Goal: Task Accomplishment & Management: Use online tool/utility

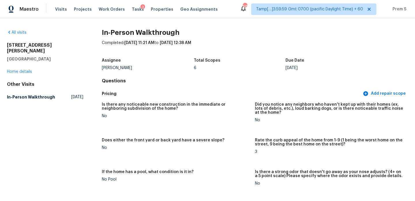
scroll to position [717, 0]
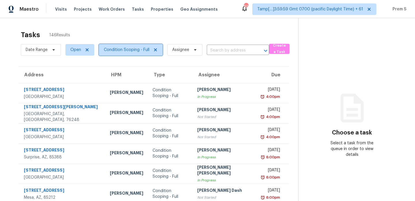
click at [121, 51] on span "Condition Scoping - Full" at bounding box center [127, 50] width 46 height 6
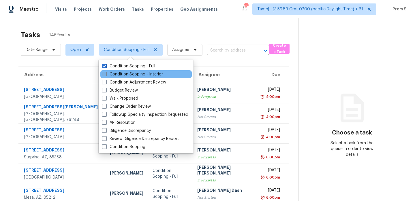
click at [118, 75] on label "Condition Scoping - Interior" at bounding box center [132, 75] width 61 height 6
click at [106, 75] on input "Condition Scoping - Interior" at bounding box center [104, 74] width 4 height 4
checkbox input "true"
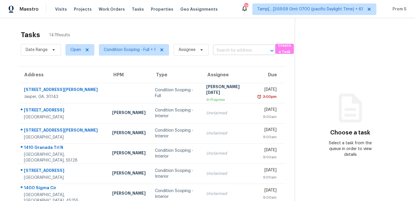
click at [236, 51] on input "text" at bounding box center [236, 50] width 46 height 9
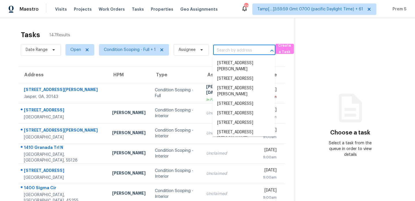
paste input "[STREET_ADDRESS][PERSON_NAME]"
type input "[STREET_ADDRESS][PERSON_NAME]"
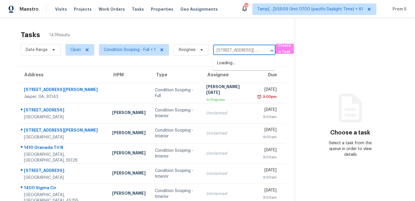
scroll to position [0, 31]
click at [232, 64] on li "[STREET_ADDRESS]" at bounding box center [244, 64] width 62 height 10
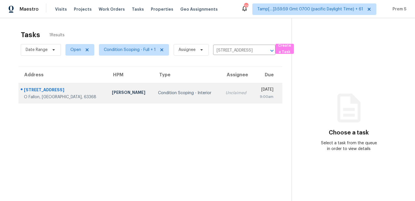
click at [221, 98] on td "Unclaimed" at bounding box center [237, 93] width 32 height 20
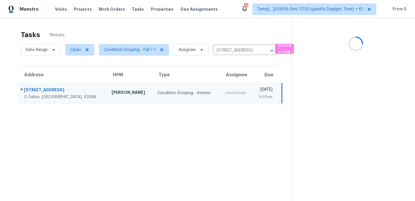
scroll to position [18, 0]
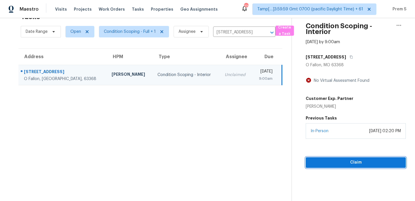
click at [339, 161] on span "Claim" at bounding box center [355, 162] width 91 height 7
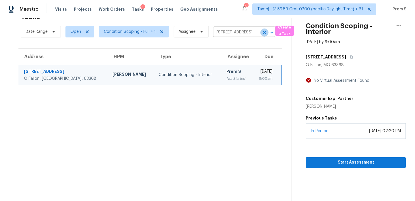
click at [266, 35] on icon "Clear" at bounding box center [265, 33] width 6 height 6
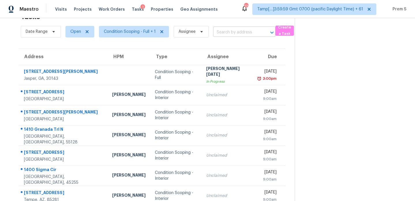
click at [242, 31] on input "text" at bounding box center [236, 32] width 46 height 9
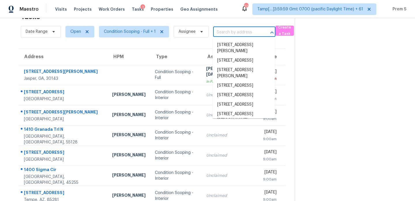
paste input "[STREET_ADDRESS][PERSON_NAME]"
type input "[STREET_ADDRESS][PERSON_NAME]"
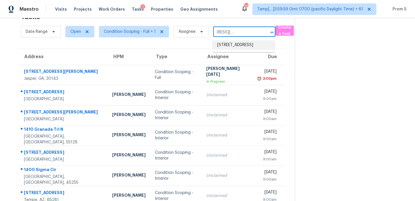
click at [239, 48] on li "[STREET_ADDRESS]" at bounding box center [244, 45] width 62 height 10
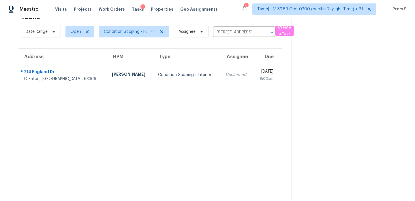
click at [258, 76] on div "9:00am" at bounding box center [266, 79] width 16 height 6
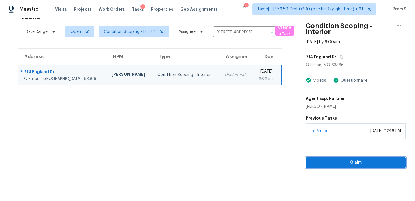
click at [344, 162] on span "Claim" at bounding box center [355, 162] width 91 height 7
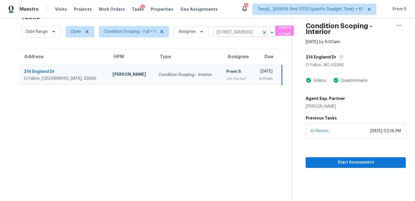
click at [263, 35] on icon "Clear" at bounding box center [265, 33] width 6 height 6
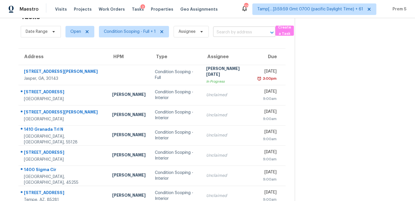
click at [239, 36] on input "text" at bounding box center [236, 32] width 46 height 9
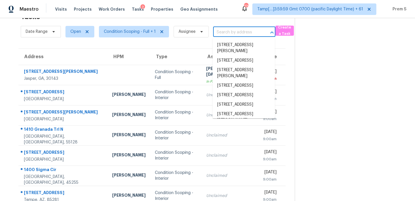
paste input "[STREET_ADDRESS][PERSON_NAME]"
type input "[STREET_ADDRESS][PERSON_NAME]"
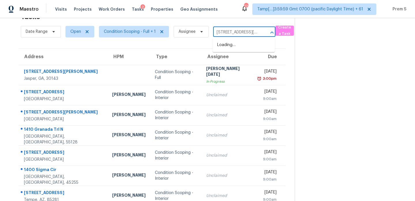
scroll to position [0, 37]
click at [241, 49] on li "[STREET_ADDRESS][PERSON_NAME]" at bounding box center [244, 48] width 62 height 16
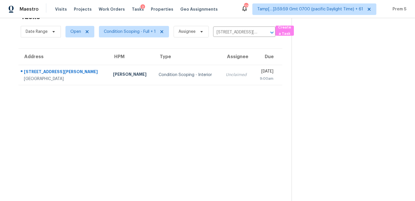
click at [253, 84] on td "[DATE] 9:00am" at bounding box center [267, 75] width 29 height 20
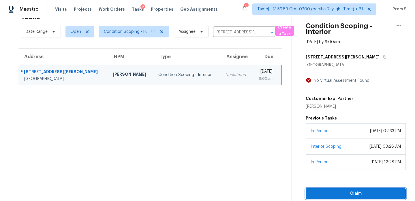
click at [341, 196] on span "Claim" at bounding box center [355, 193] width 91 height 7
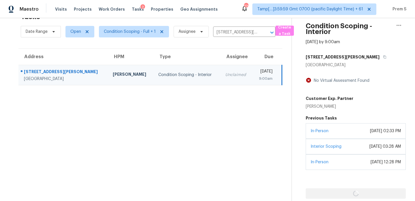
scroll to position [22, 0]
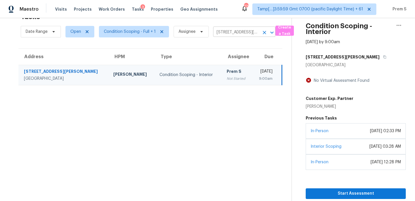
click at [264, 30] on icon "Clear" at bounding box center [265, 33] width 6 height 6
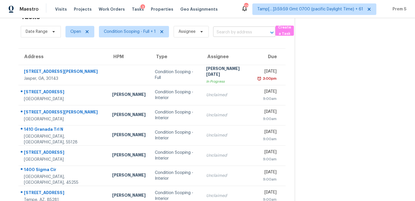
click at [244, 33] on input "text" at bounding box center [236, 32] width 46 height 9
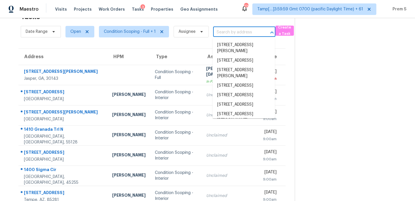
paste input "[STREET_ADDRESS][PERSON_NAME]"
type input "[STREET_ADDRESS][PERSON_NAME]"
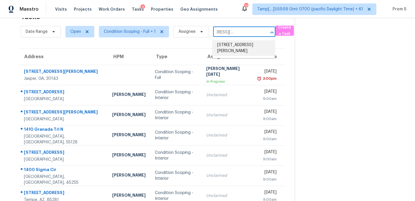
click at [242, 49] on li "[STREET_ADDRESS][PERSON_NAME]" at bounding box center [244, 48] width 62 height 16
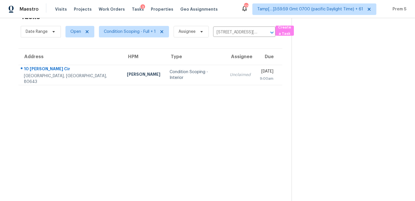
click at [225, 81] on td "Unclaimed" at bounding box center [240, 75] width 30 height 20
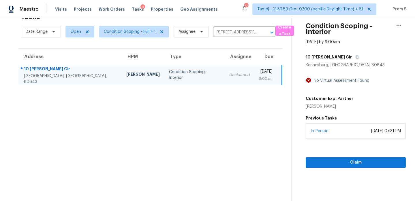
click at [337, 169] on section "Condition Scoping - Interior [DATE] by 9:00am [STREET_ADDRESS][PERSON_NAME][PER…" at bounding box center [349, 100] width 114 height 201
click at [344, 166] on span "Claim" at bounding box center [355, 162] width 91 height 7
click at [265, 35] on icon "Clear" at bounding box center [265, 33] width 6 height 6
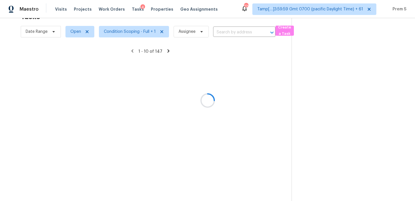
click at [247, 33] on div at bounding box center [207, 100] width 415 height 201
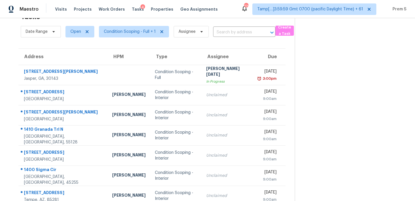
click at [247, 33] on input "text" at bounding box center [236, 32] width 46 height 9
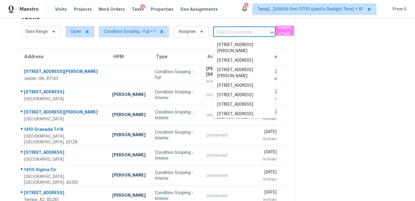
paste input "[STREET_ADDRESS][PERSON_NAME]"
type input "[STREET_ADDRESS][PERSON_NAME]"
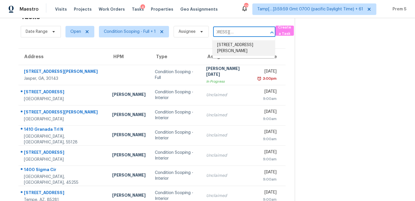
click at [232, 50] on li "[STREET_ADDRESS][PERSON_NAME]" at bounding box center [244, 48] width 62 height 16
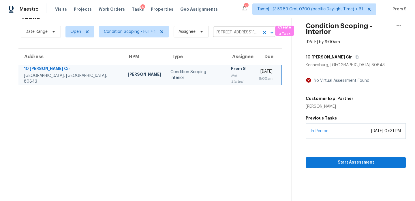
click at [263, 33] on icon "Clear" at bounding box center [265, 33] width 6 height 6
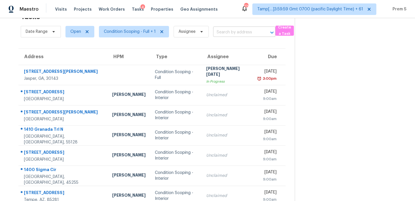
click at [256, 32] on input "text" at bounding box center [236, 32] width 46 height 9
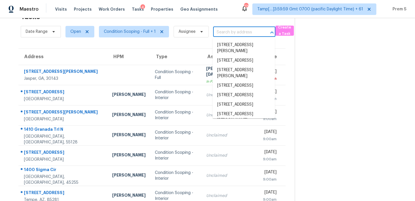
paste input "[STREET_ADDRESS][PERSON_NAME]"
type input "[STREET_ADDRESS][PERSON_NAME]"
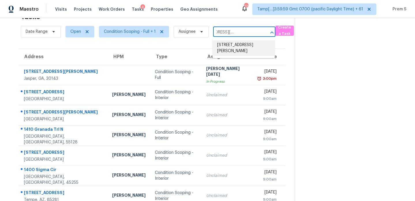
click at [237, 47] on li "[STREET_ADDRESS][PERSON_NAME]" at bounding box center [244, 48] width 62 height 16
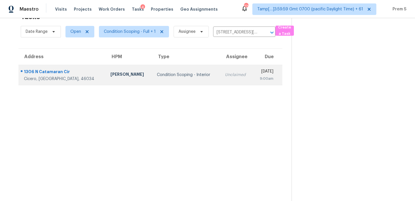
click at [258, 76] on div "9:00am" at bounding box center [266, 79] width 16 height 6
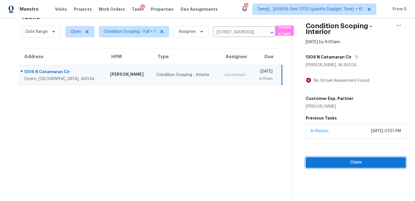
click at [334, 163] on span "Claim" at bounding box center [355, 162] width 91 height 7
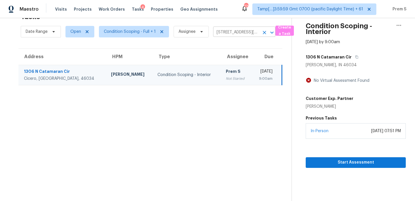
click at [264, 34] on icon "Clear" at bounding box center [265, 33] width 6 height 6
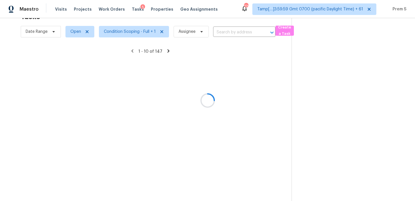
click at [241, 33] on div at bounding box center [207, 100] width 415 height 201
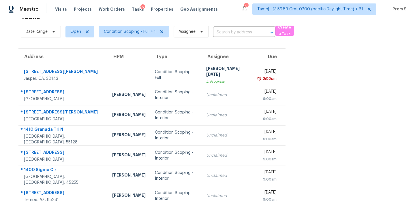
click at [241, 33] on input "text" at bounding box center [236, 32] width 46 height 9
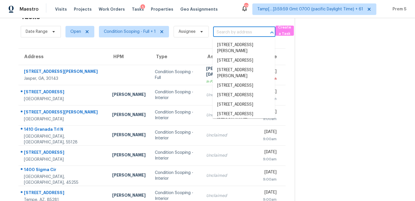
paste input "8308 Manavista St Jacksonville, FL, 32211"
type input "8308 Manavista St Jacksonville, FL, 32211"
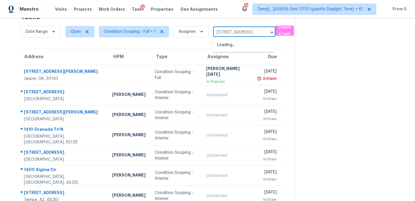
scroll to position [0, 35]
click at [241, 46] on li "8308 Manavista St, Jacksonville, FL 32211" at bounding box center [244, 45] width 62 height 10
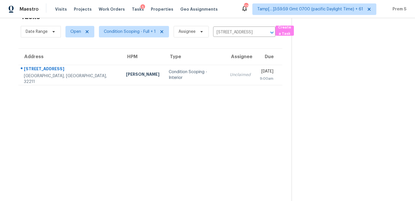
click at [255, 82] on td "Tue, Aug 12th 2025 9:00am" at bounding box center [268, 75] width 27 height 20
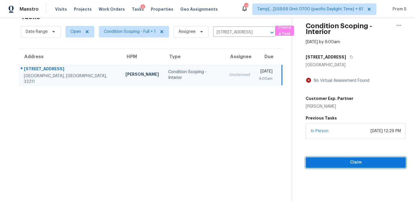
click at [343, 162] on span "Claim" at bounding box center [355, 162] width 91 height 7
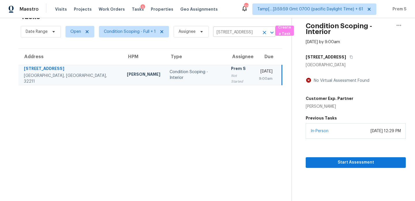
click at [264, 32] on icon "Clear" at bounding box center [265, 33] width 6 height 6
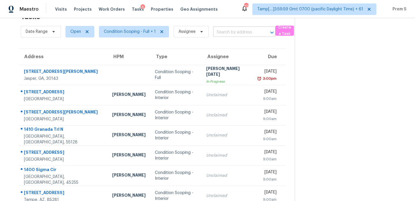
click at [245, 34] on input "text" at bounding box center [236, 32] width 46 height 9
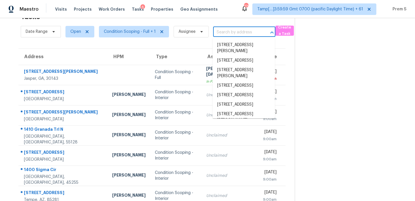
paste input "15280 SW Kilchis St Beaverton, OR, 97007"
type input "15280 SW Kilchis St Beaverton, OR, 97007"
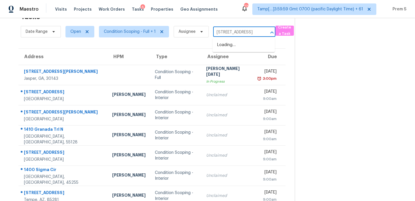
scroll to position [0, 37]
click at [244, 47] on li "15280 SW Kilchis St, Beaverton, OR 97007" at bounding box center [244, 45] width 62 height 10
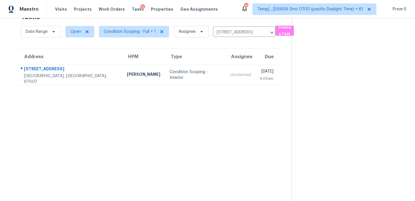
click at [230, 77] on div "Unclaimed" at bounding box center [240, 75] width 21 height 6
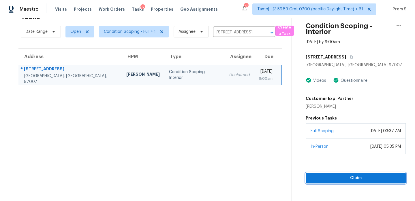
click at [340, 175] on span "Claim" at bounding box center [355, 178] width 91 height 7
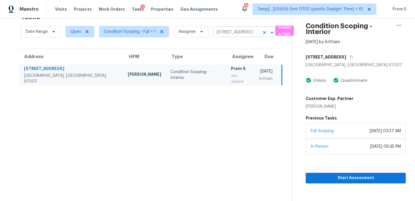
click at [265, 34] on icon "Clear" at bounding box center [265, 33] width 6 height 6
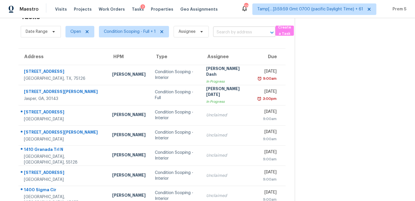
click at [247, 34] on input "text" at bounding box center [236, 32] width 46 height 9
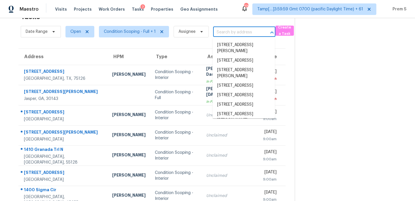
paste input "2117 Larimer St Knoxville, TN, 37921"
type input "2117 Larimer St Knoxville, TN, 37921"
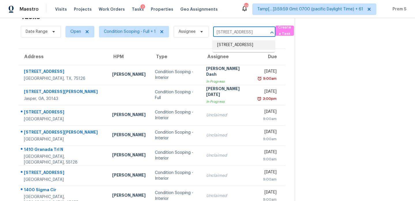
click at [238, 46] on li "2117 Larimer St, Knoxville, TN 37921" at bounding box center [244, 45] width 62 height 10
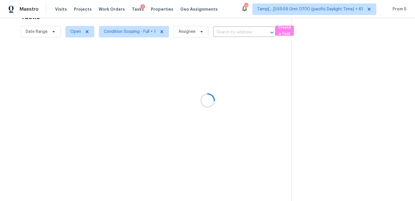
type input "2117 Larimer St, Knoxville, TN 37921"
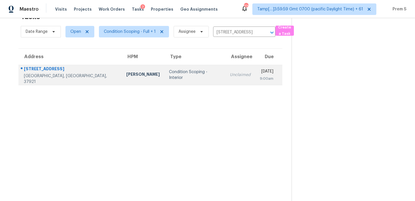
click at [260, 71] on div "Tue, Aug 12th 2025" at bounding box center [267, 72] width 14 height 7
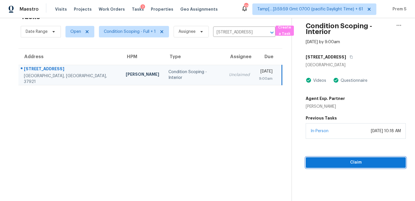
click at [340, 161] on span "Claim" at bounding box center [355, 162] width 91 height 7
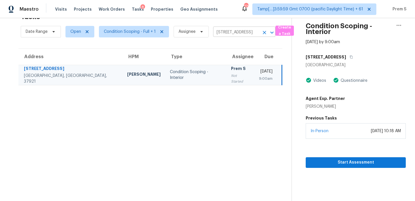
click at [263, 31] on icon "Clear" at bounding box center [265, 33] width 6 height 6
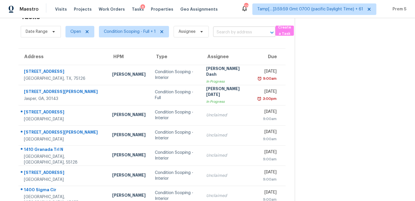
click at [245, 36] on input "text" at bounding box center [236, 32] width 46 height 9
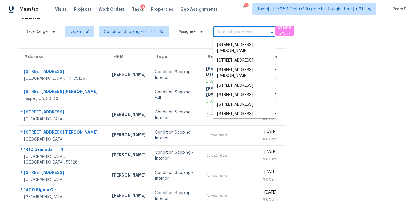
paste input "3175 W Bear Creek Dr Englewood, CO, 80110"
type input "3175 W Bear Creek Dr Englewood, CO, 80110"
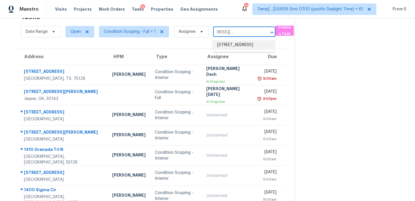
click at [234, 50] on li "3175 W Bear Creek Dr, Englewood, CO 80110" at bounding box center [244, 45] width 62 height 10
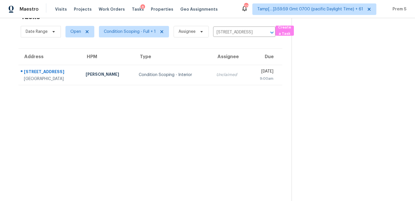
click at [227, 75] on td "Unclaimed" at bounding box center [230, 75] width 37 height 20
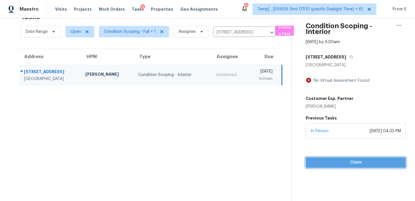
click at [342, 165] on span "Claim" at bounding box center [355, 162] width 91 height 7
click at [265, 32] on icon "Clear" at bounding box center [265, 33] width 6 height 6
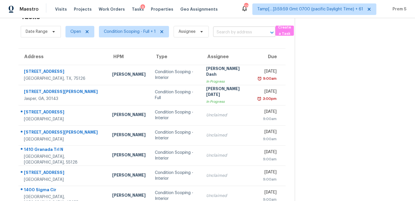
click at [252, 32] on input "text" at bounding box center [236, 32] width 46 height 9
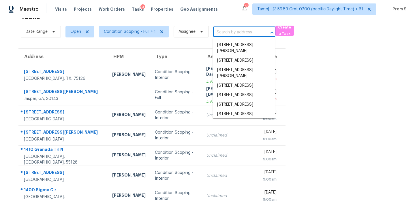
paste input "5604 Bonniemae Way Sacramento, CA, 95824"
type input "5604 Bonniemae Way Sacramento, CA, 95824"
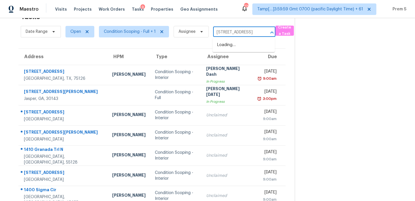
scroll to position [0, 44]
click at [239, 50] on li "5604 Bonniemae Way, Sacramento, CA 95824" at bounding box center [244, 45] width 62 height 10
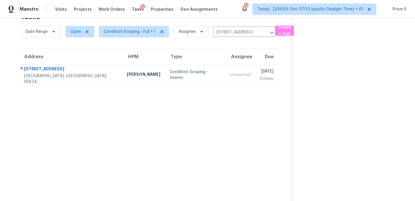
click at [255, 82] on td "Tue, Aug 12th 2025 9:00am" at bounding box center [268, 75] width 27 height 20
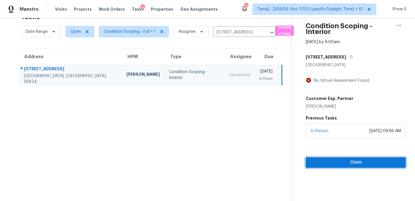
click at [331, 163] on span "Claim" at bounding box center [355, 162] width 91 height 7
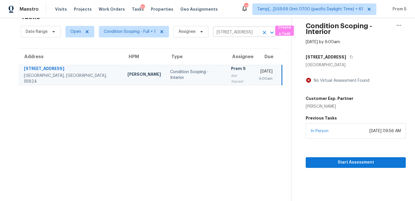
click at [264, 32] on icon "Clear" at bounding box center [265, 33] width 6 height 6
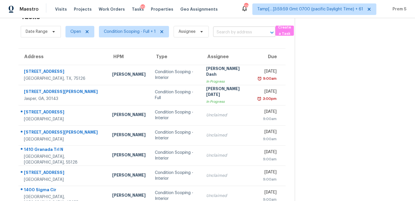
click at [237, 33] on input "text" at bounding box center [236, 32] width 46 height 9
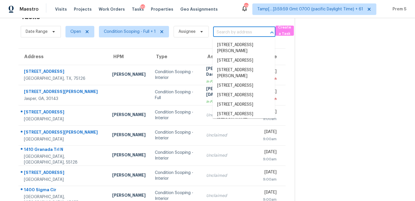
paste input "276 Greenshire Ln O Fallon, MO, 63368"
type input "276 Greenshire Ln O Fallon, MO, 63368"
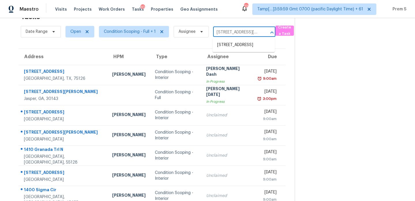
scroll to position [0, 31]
click at [231, 49] on li "276 Greenshire Ln, O Fallon, MO 63368" at bounding box center [244, 45] width 62 height 10
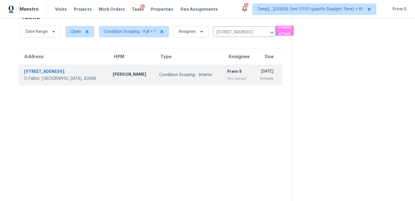
click at [223, 78] on td "Prem S Not Started" at bounding box center [238, 75] width 30 height 20
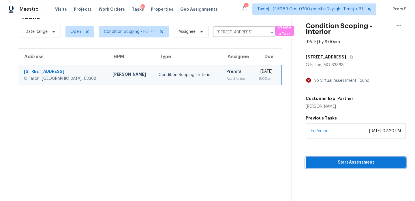
click at [342, 163] on span "Start Assessment" at bounding box center [355, 162] width 91 height 7
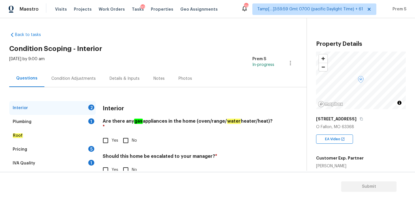
click at [101, 173] on section "Submit" at bounding box center [207, 186] width 415 height 29
click at [106, 166] on input "Yes" at bounding box center [106, 170] width 12 height 12
checkbox input "true"
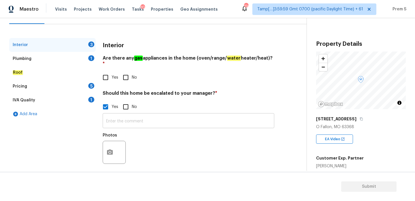
scroll to position [63, 0]
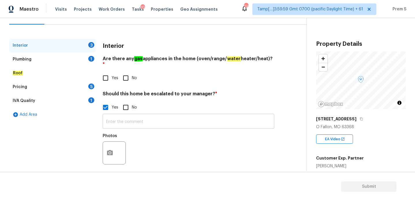
click at [153, 117] on input "text" at bounding box center [189, 122] width 172 height 14
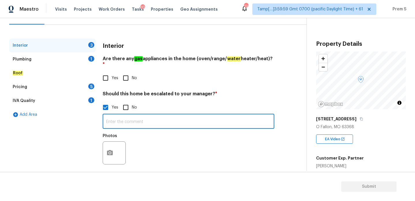
paste input "Foundation. Home has had foundation cracks repaired but there are an additional…"
type input "Foundation. Home has had foundation cracks repaired but there are an additional…"
click at [112, 150] on icon "button" at bounding box center [110, 152] width 6 height 5
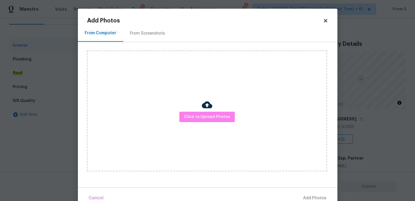
scroll to position [0, 0]
click at [211, 120] on span "Click to Upload Photos" at bounding box center [207, 117] width 46 height 7
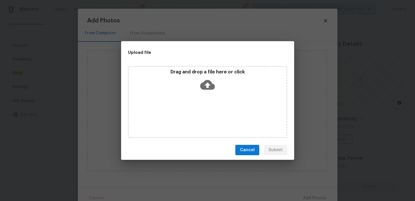
click at [208, 81] on icon at bounding box center [207, 85] width 15 height 10
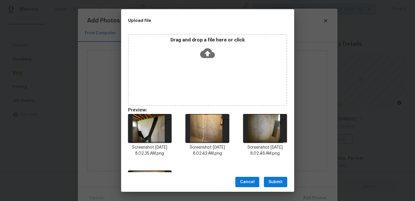
click at [272, 182] on span "Submit" at bounding box center [276, 182] width 14 height 7
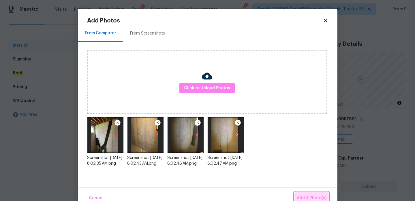
click at [301, 197] on span "Add 4 Photo(s)" at bounding box center [312, 198] width 30 height 7
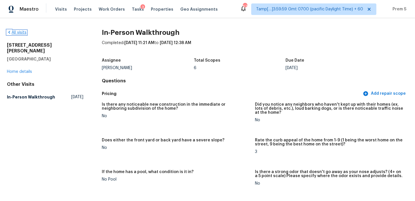
click at [21, 33] on link "All visits" at bounding box center [17, 33] width 20 height 4
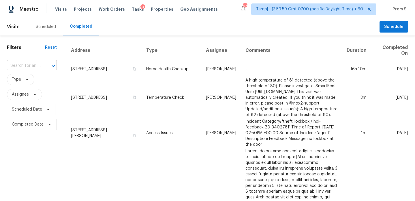
click at [36, 68] on input "text" at bounding box center [24, 65] width 34 height 9
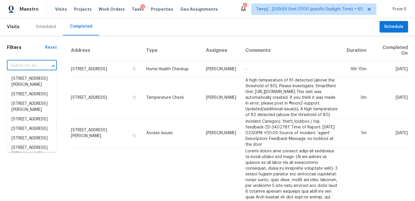
paste input "276 Greenshire Ln O Fallon, MO, 63368"
type input "276 Greenshire Ln O Fallon, MO, 63368"
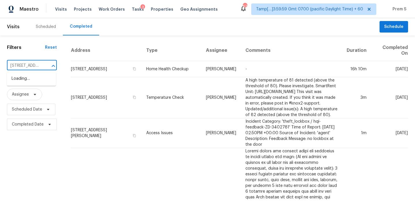
scroll to position [0, 44]
click at [30, 78] on li "276 Greenshire Ln, O Fallon, MO 63368" at bounding box center [31, 79] width 49 height 10
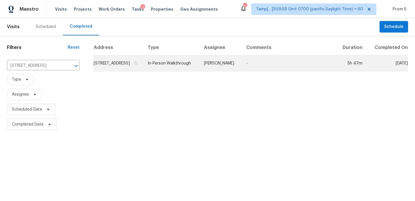
click at [98, 71] on td "276 Greenshire Ln, O Fallon, MO 63368" at bounding box center [118, 63] width 50 height 16
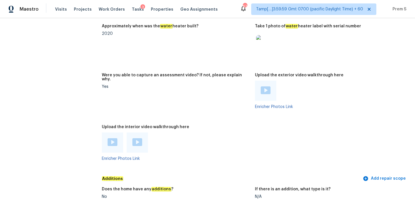
scroll to position [1157, 0]
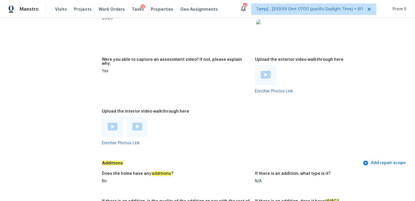
click at [113, 123] on img at bounding box center [113, 127] width 10 height 8
click at [138, 125] on img at bounding box center [137, 127] width 10 height 8
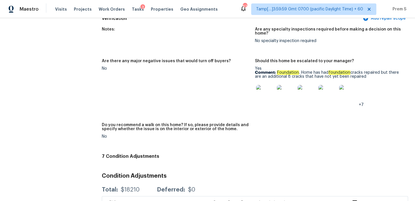
scroll to position [1378, 0]
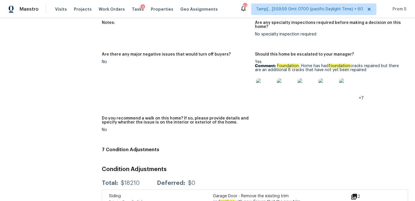
drag, startPoint x: 278, startPoint y: 62, endPoint x: 384, endPoint y: 64, distance: 105.9
click at [384, 65] on p "Comment: Foundation . Home has had foundation cracks repaired but there are an …" at bounding box center [329, 68] width 149 height 8
copy p "Foundation . Home has had foundation cracks repaired but there are an additiona…"
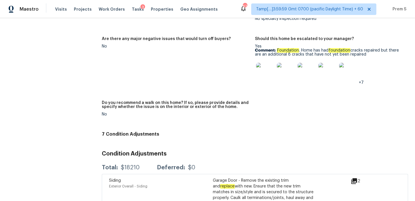
scroll to position [1395, 0]
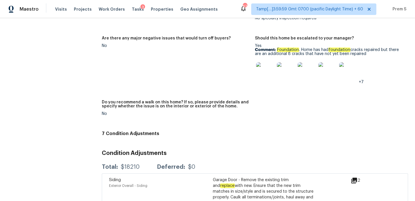
click at [267, 69] on img at bounding box center [265, 71] width 18 height 18
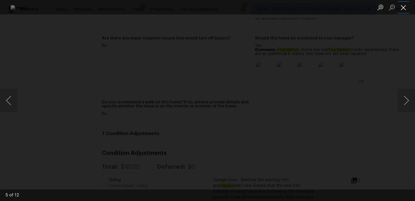
click at [402, 7] on button "Close lightbox" at bounding box center [404, 7] width 12 height 10
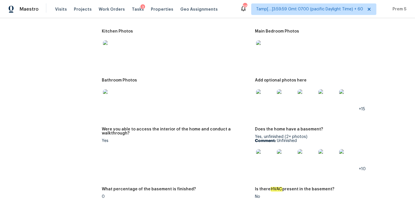
scroll to position [712, 0]
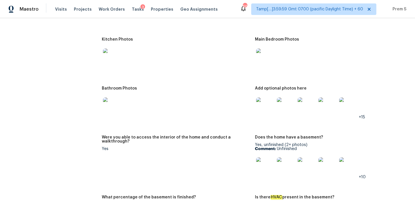
click at [271, 108] on img at bounding box center [265, 107] width 18 height 18
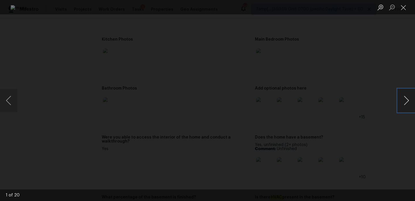
click at [409, 102] on button "Next image" at bounding box center [406, 100] width 17 height 23
click at [408, 102] on button "Next image" at bounding box center [406, 100] width 17 height 23
click at [404, 6] on button "Close lightbox" at bounding box center [404, 7] width 12 height 10
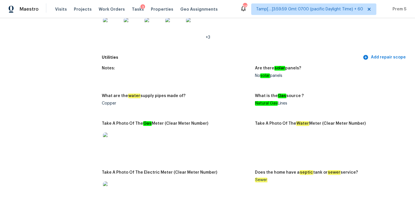
scroll to position [399, 0]
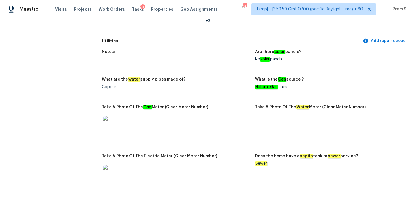
drag, startPoint x: 300, startPoint y: 85, endPoint x: 254, endPoint y: 84, distance: 45.6
click at [254, 84] on div "Notes: Are there solar panels? No solar panels What are the water supply pipes …" at bounding box center [255, 123] width 306 height 154
click at [254, 84] on figure "What are the water supply pipes made of? Copper" at bounding box center [178, 88] width 153 height 21
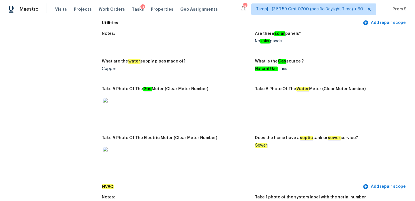
scroll to position [452, 0]
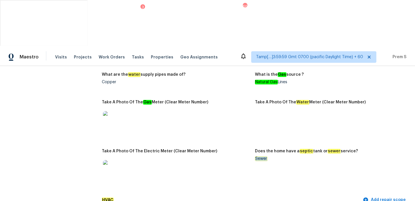
click at [290, 149] on figure "Does the home have a septic tank or sewer service? Sewer" at bounding box center [331, 170] width 153 height 42
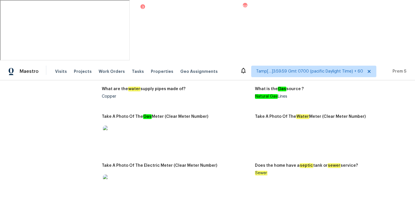
click at [329, 164] on figure "Does the home have a septic tank or sewer service? Sewer" at bounding box center [331, 185] width 153 height 42
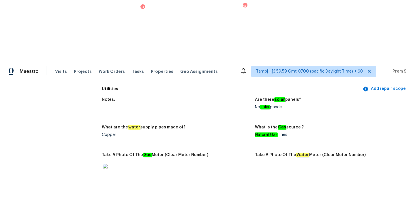
scroll to position [442, 0]
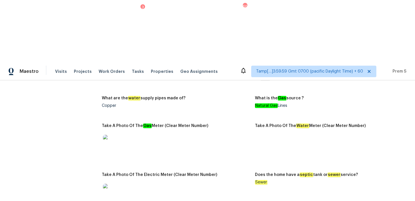
click at [263, 96] on figure "What is the Gas source ? Natural Gas Lines" at bounding box center [331, 106] width 153 height 21
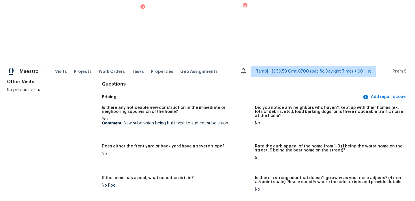
scroll to position [0, 0]
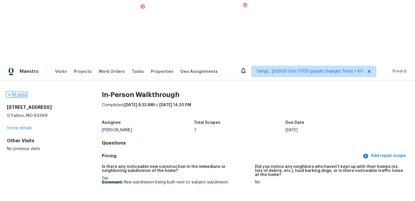
click at [21, 93] on link "All visits" at bounding box center [17, 95] width 20 height 4
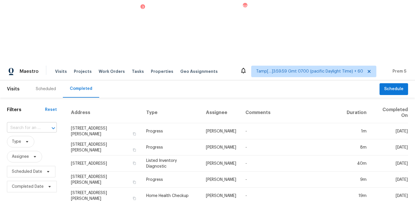
click at [39, 124] on input "text" at bounding box center [24, 128] width 34 height 9
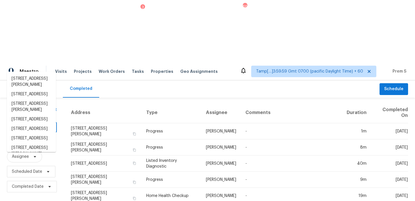
paste input "[STREET_ADDRESS][PERSON_NAME]"
type input "[STREET_ADDRESS][PERSON_NAME]"
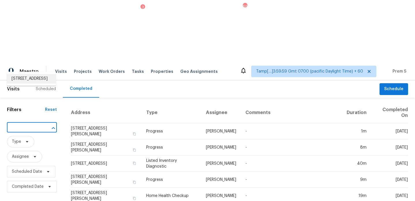
click at [34, 79] on li "[STREET_ADDRESS]" at bounding box center [31, 79] width 49 height 10
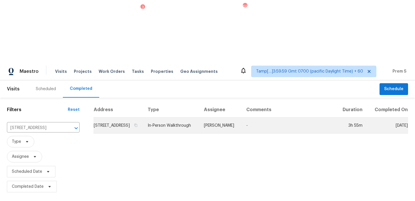
click at [103, 118] on td "[STREET_ADDRESS]" at bounding box center [118, 126] width 50 height 16
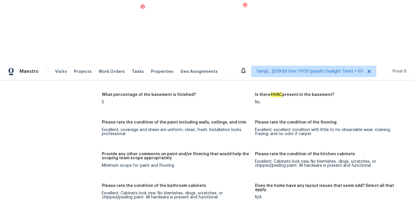
scroll to position [981, 0]
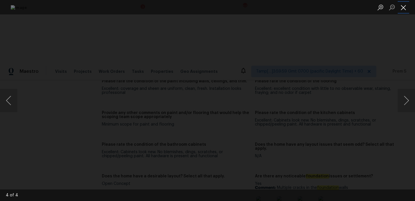
click at [403, 4] on button "Close lightbox" at bounding box center [404, 7] width 12 height 10
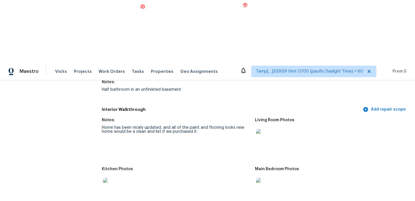
scroll to position [743, 0]
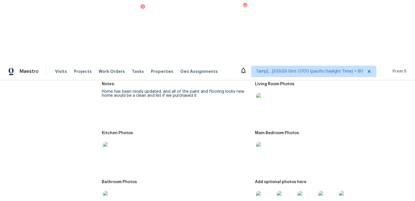
click at [273, 191] on img at bounding box center [265, 200] width 18 height 18
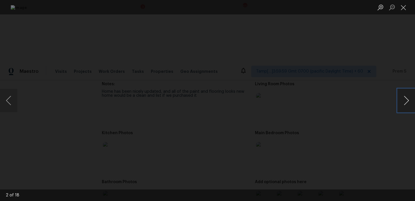
click at [408, 102] on button "Next image" at bounding box center [406, 100] width 17 height 23
click at [408, 101] on button "Next image" at bounding box center [406, 100] width 17 height 23
click at [408, 105] on button "Next image" at bounding box center [406, 100] width 17 height 23
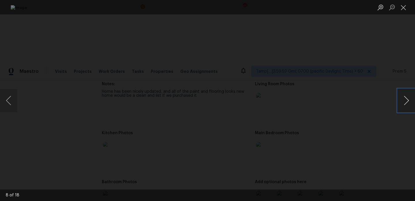
click at [408, 105] on button "Next image" at bounding box center [406, 100] width 17 height 23
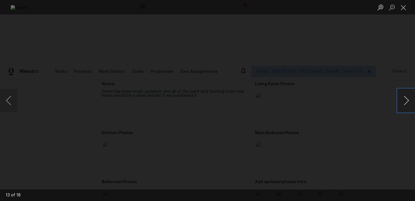
click at [408, 105] on button "Next image" at bounding box center [406, 100] width 17 height 23
click at [402, 8] on button "Close lightbox" at bounding box center [404, 7] width 12 height 10
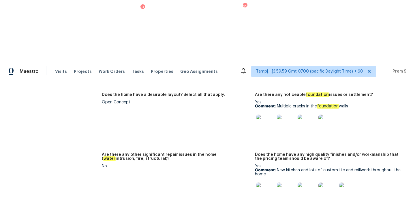
scroll to position [1062, 0]
drag, startPoint x: 277, startPoint y: 42, endPoint x: 377, endPoint y: 41, distance: 99.8
click at [377, 105] on p "Comment: Multiple cracks in the foundation walls" at bounding box center [329, 107] width 149 height 4
copy p "Multiple cracks in the foundation walls"
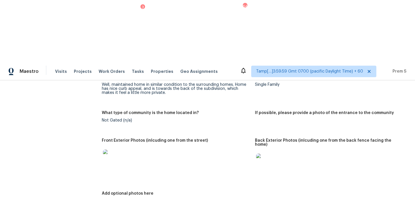
scroll to position [0, 0]
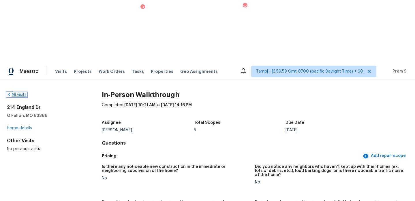
click at [20, 93] on link "All visits" at bounding box center [17, 95] width 20 height 4
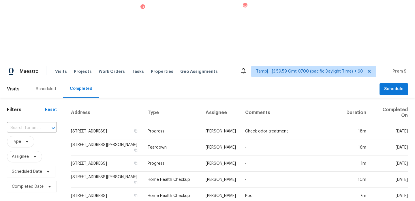
click at [38, 124] on input "text" at bounding box center [24, 128] width 34 height 9
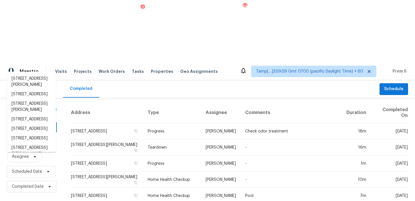
paste input "[STREET_ADDRESS][PERSON_NAME]"
type input "[STREET_ADDRESS][PERSON_NAME]"
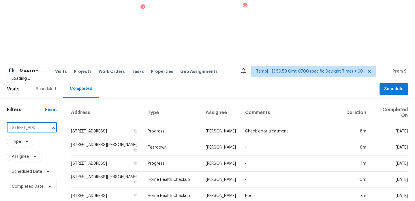
scroll to position [0, 50]
click at [35, 80] on li "[STREET_ADDRESS][PERSON_NAME]" at bounding box center [31, 82] width 49 height 16
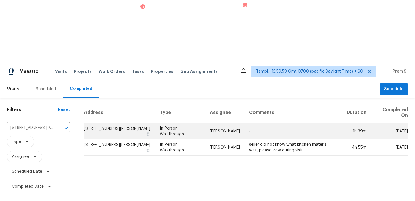
click at [120, 123] on td "[STREET_ADDRESS][PERSON_NAME]" at bounding box center [120, 131] width 72 height 16
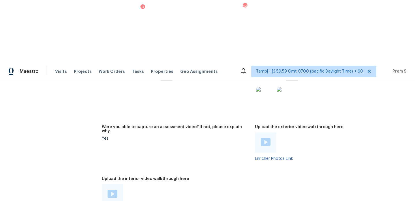
scroll to position [1302, 0]
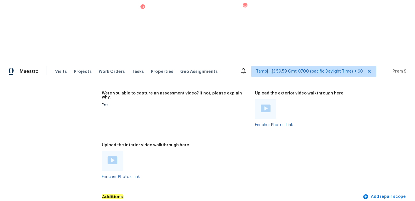
click at [112, 157] on img at bounding box center [113, 161] width 10 height 8
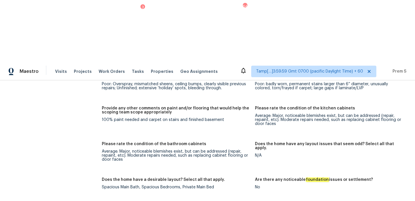
scroll to position [1074, 0]
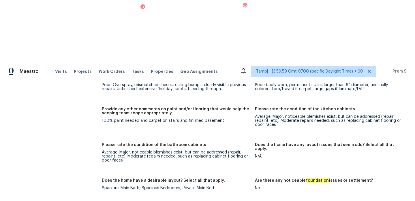
click at [362, 107] on figure "Please rate the condition of the kitchen cabinets Average: Major, noticeable bl…" at bounding box center [331, 121] width 153 height 29
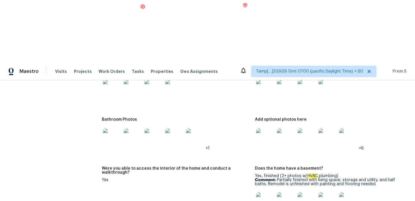
scroll to position [901, 0]
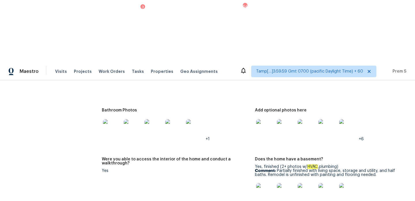
click at [266, 119] on img at bounding box center [265, 128] width 18 height 18
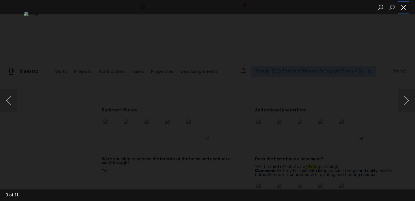
click at [404, 8] on button "Close lightbox" at bounding box center [404, 7] width 12 height 10
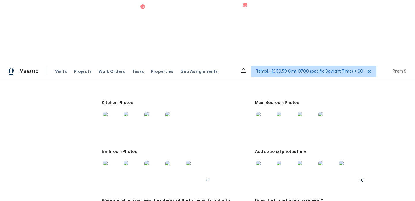
scroll to position [841, 0]
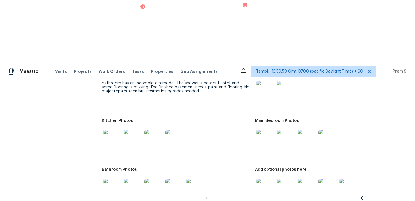
click at [269, 130] on img at bounding box center [265, 139] width 18 height 18
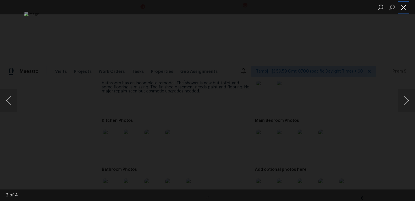
click at [405, 5] on button "Close lightbox" at bounding box center [404, 7] width 12 height 10
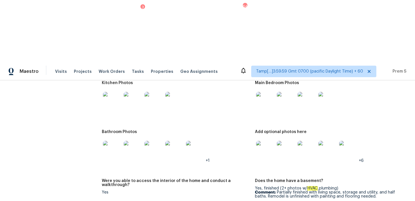
scroll to position [879, 0]
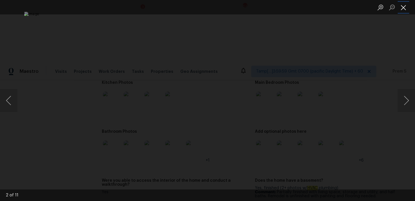
click at [404, 10] on button "Close lightbox" at bounding box center [404, 7] width 12 height 10
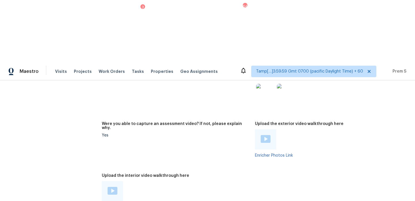
scroll to position [1312, 0]
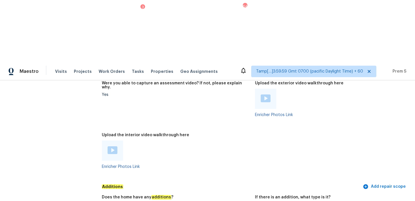
click at [279, 201] on div "Enclosed/Covered Patio" at bounding box center [329, 205] width 149 height 4
copy div "Enclosed/Covered Patio"
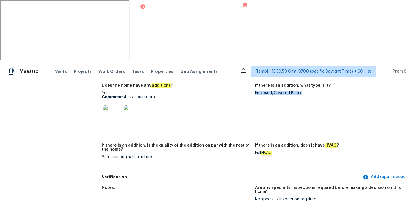
scroll to position [1562, 0]
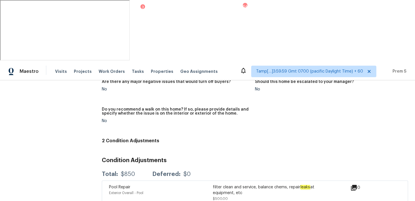
click at [196, 185] on div "Pool Repair" at bounding box center [161, 188] width 104 height 6
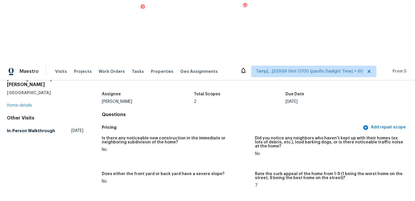
scroll to position [0, 0]
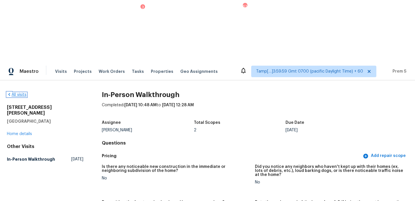
click at [22, 93] on link "All visits" at bounding box center [17, 95] width 20 height 4
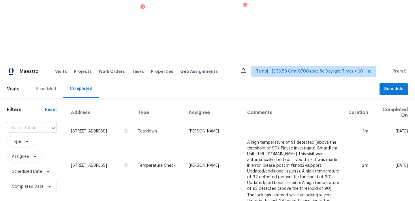
click at [31, 124] on input "text" at bounding box center [24, 128] width 34 height 9
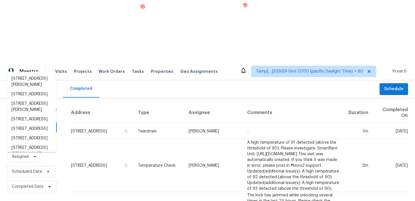
paste input "[STREET_ADDRESS][PERSON_NAME]"
type input "[STREET_ADDRESS][PERSON_NAME]"
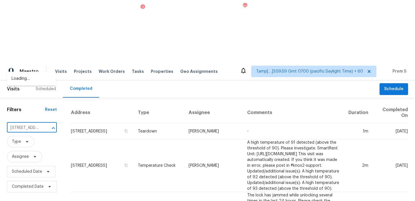
scroll to position [0, 45]
click at [31, 81] on li "[STREET_ADDRESS][PERSON_NAME]" at bounding box center [31, 82] width 49 height 16
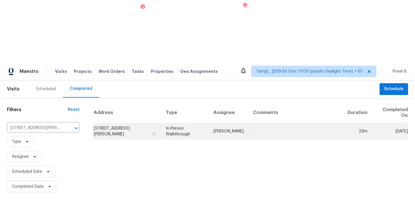
click at [112, 123] on td "[STREET_ADDRESS][PERSON_NAME]" at bounding box center [127, 131] width 68 height 16
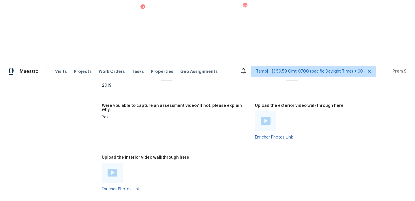
scroll to position [1096, 0]
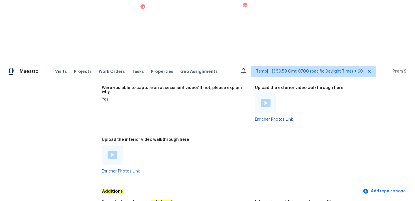
click at [111, 151] on img at bounding box center [113, 155] width 10 height 8
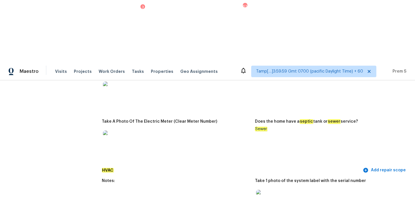
scroll to position [514, 0]
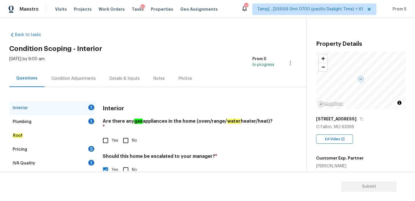
scroll to position [63, 0]
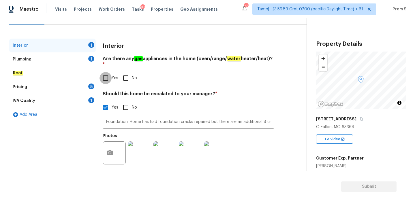
click at [108, 72] on input "Yes" at bounding box center [106, 78] width 12 height 12
checkbox input "true"
click at [88, 59] on div "1" at bounding box center [91, 59] width 6 height 6
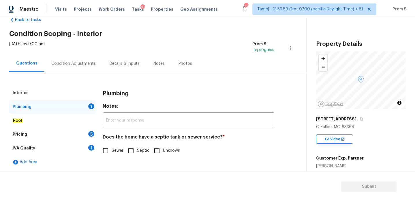
scroll to position [15, 0]
click at [115, 148] on span "Sewer" at bounding box center [118, 151] width 12 height 6
click at [112, 148] on input "Sewer" at bounding box center [106, 151] width 12 height 12
checkbox input "true"
click at [84, 134] on div "Pricing 5" at bounding box center [52, 135] width 87 height 14
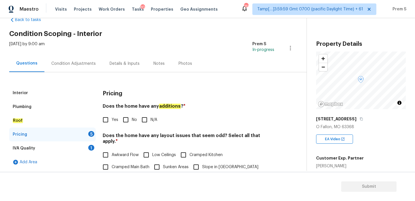
click at [123, 120] on input "No" at bounding box center [126, 120] width 12 height 12
checkbox input "true"
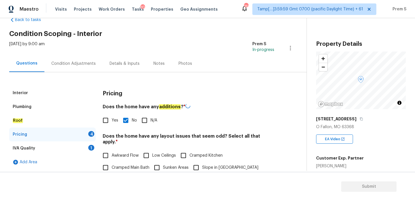
scroll to position [125, 0]
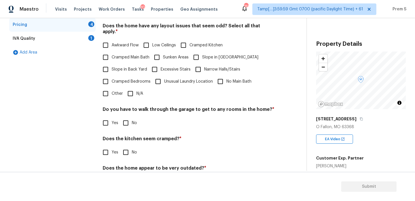
click at [133, 90] on input "N/A" at bounding box center [130, 94] width 12 height 12
checkbox input "true"
click at [133, 122] on label "No" at bounding box center [128, 124] width 17 height 12
click at [132, 122] on input "No" at bounding box center [126, 124] width 12 height 12
checkbox input "true"
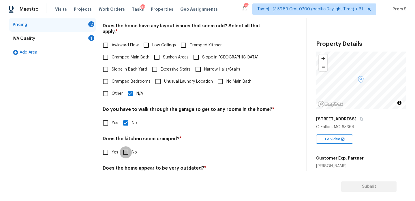
click at [128, 153] on input "No" at bounding box center [126, 153] width 12 height 12
checkbox input "true"
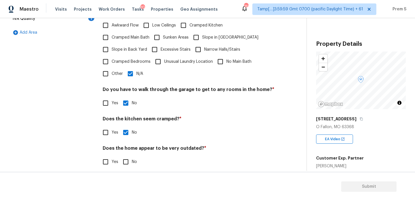
click at [125, 158] on input "No" at bounding box center [126, 162] width 12 height 12
checkbox input "true"
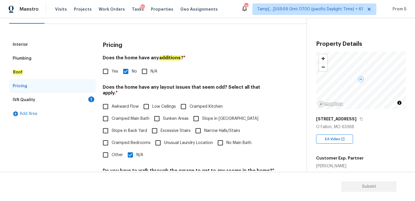
click at [87, 102] on div "IVA Quality 1" at bounding box center [52, 100] width 87 height 14
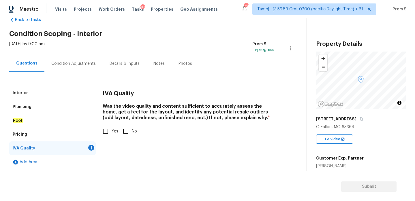
scroll to position [15, 0]
click at [112, 130] on span "Yes" at bounding box center [115, 132] width 7 height 6
click at [112, 130] on input "Yes" at bounding box center [106, 132] width 12 height 12
checkbox input "true"
click at [90, 68] on div "Condition Adjustments" at bounding box center [73, 63] width 58 height 17
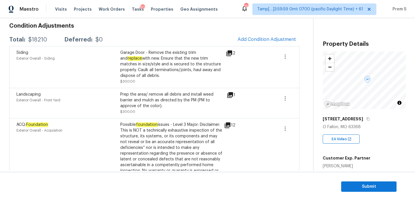
scroll to position [82, 0]
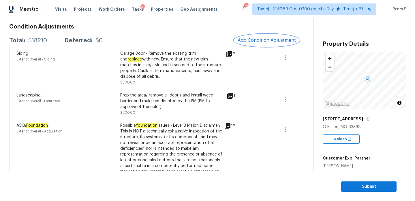
click at [263, 39] on span "Add Condition Adjustment" at bounding box center [267, 40] width 58 height 5
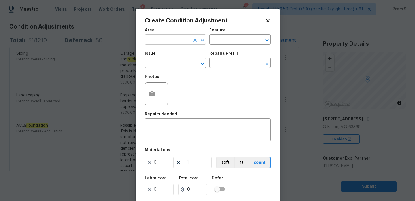
click at [166, 38] on input "text" at bounding box center [167, 40] width 45 height 9
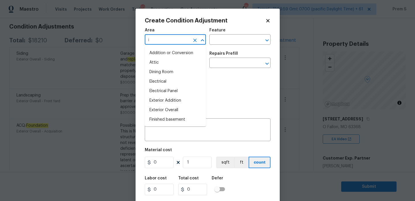
type input "in"
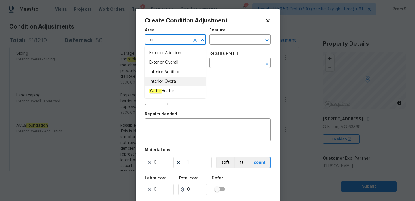
click at [167, 83] on li "Interior Overall" at bounding box center [175, 82] width 61 height 10
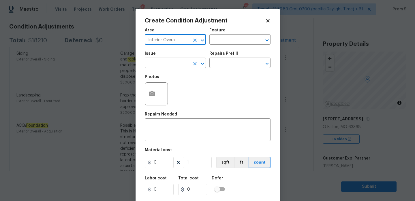
type input "Interior Overall"
click at [170, 66] on input "text" at bounding box center [167, 63] width 45 height 9
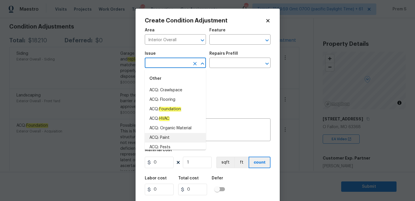
click at [169, 135] on li "ACQ: Paint" at bounding box center [175, 138] width 61 height 10
type input "ACQ: Paint"
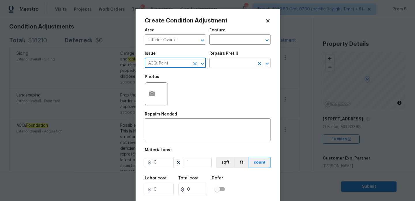
click at [225, 68] on input "text" at bounding box center [231, 63] width 45 height 9
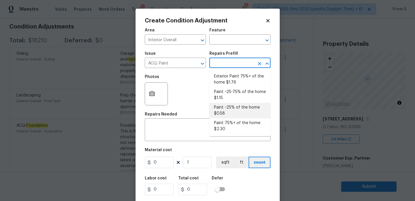
click at [237, 108] on li "Paint ~25% of the home $0.58" at bounding box center [239, 111] width 61 height 16
type input "Acquisition"
type textarea "Acquisition Scope: ~25% of the home needs interior paint"
type input "0.58"
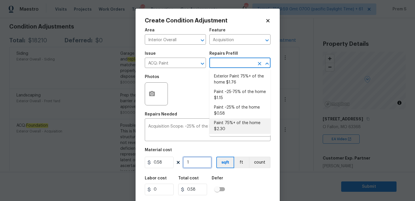
click at [196, 165] on input "1" at bounding box center [197, 163] width 29 height 12
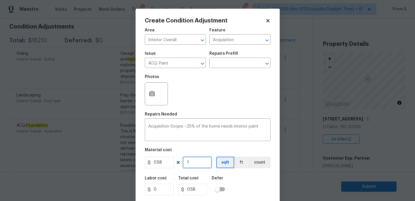
click at [196, 165] on input "1" at bounding box center [197, 163] width 29 height 12
type input "12"
type input "6.96"
type input "128"
type input "74.24"
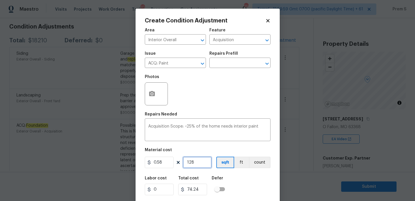
type input "1289"
type input "747.62"
type input "12894"
type input "7478.52"
click at [188, 162] on input "12894" at bounding box center [197, 163] width 29 height 12
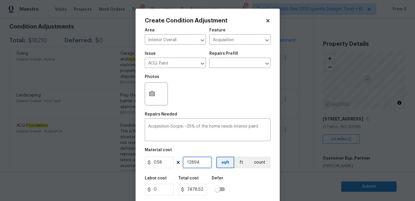
click at [188, 162] on input "12894" at bounding box center [197, 163] width 29 height 12
click at [190, 163] on input "12894" at bounding box center [197, 163] width 29 height 12
type input "2894"
type input "1678.52"
type input "2894"
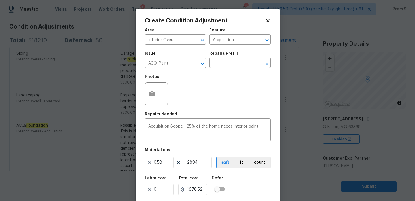
click at [260, 191] on div "Labor cost 0 Total cost 1678.52 Defer" at bounding box center [208, 186] width 126 height 26
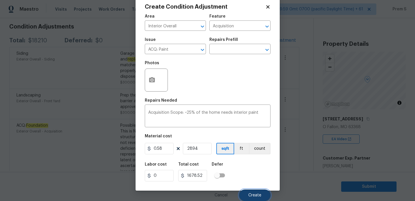
click at [260, 195] on span "Create" at bounding box center [254, 196] width 13 height 4
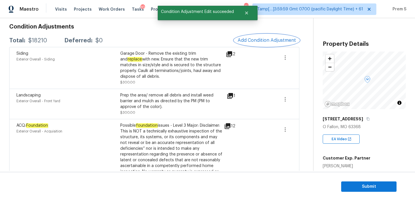
scroll to position [0, 0]
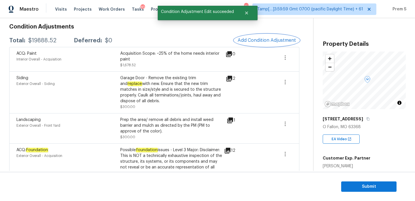
click at [263, 42] on span "Add Condition Adjustment" at bounding box center [267, 40] width 58 height 5
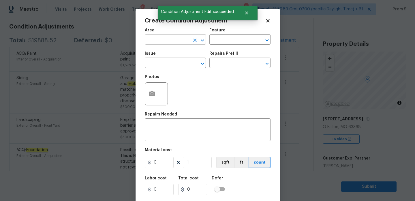
click at [162, 40] on input "text" at bounding box center [167, 40] width 45 height 9
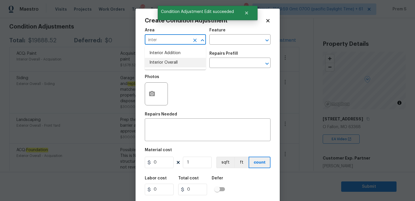
click at [162, 63] on li "Interior Overall" at bounding box center [175, 63] width 61 height 10
type input "Interior Overall"
click at [162, 63] on input "text" at bounding box center [167, 63] width 45 height 9
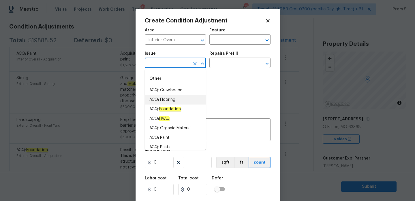
click at [173, 100] on li "ACQ: Flooring" at bounding box center [175, 100] width 61 height 10
type input "ACQ: Flooring"
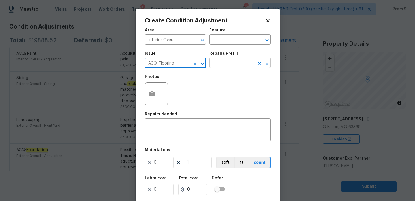
click at [228, 61] on input "text" at bounding box center [231, 63] width 45 height 9
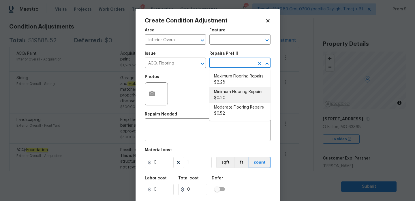
click at [237, 97] on li "Minimum Flooring Repairs $0.20" at bounding box center [239, 95] width 61 height 16
type input "Acquisition"
type textarea "Acquisition Scope: Minimum flooring repairs"
type input "0.2"
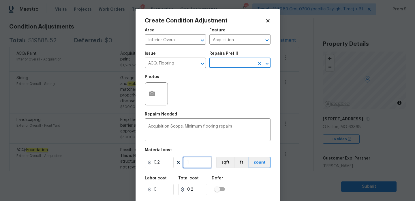
click at [191, 160] on input "1" at bounding box center [197, 163] width 29 height 12
type input "2"
type input "0.4"
type input "28"
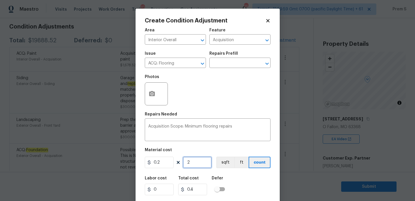
type input "5.6"
type input "289"
type input "57.8"
type input "2894"
type input "578.8"
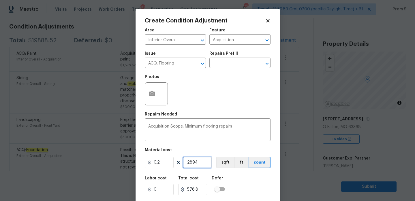
type input "2894"
click at [161, 165] on input "0.2" at bounding box center [159, 163] width 29 height 12
type input "400"
click at [196, 164] on input "2894" at bounding box center [197, 163] width 29 height 12
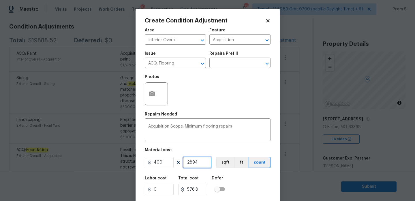
type input "1157600"
click at [196, 164] on input "2894" at bounding box center [197, 163] width 29 height 12
type input "1"
type input "400"
type input "1"
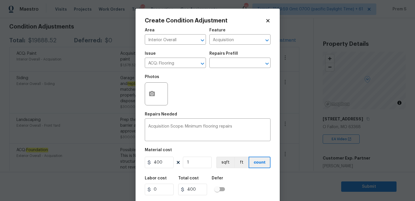
click at [246, 183] on div "Labor cost 0 Total cost 400 Defer" at bounding box center [208, 186] width 126 height 26
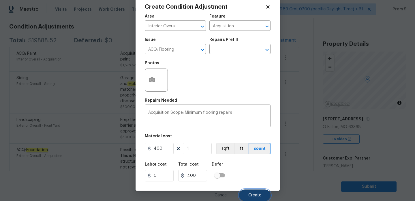
click at [256, 194] on span "Create" at bounding box center [254, 196] width 13 height 4
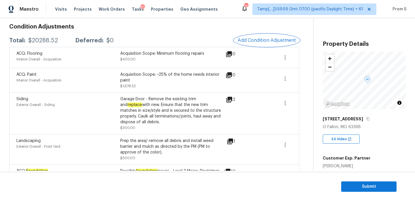
scroll to position [141, 0]
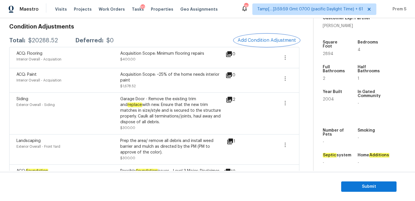
click at [258, 44] on button "Add Condition Adjustment" at bounding box center [266, 40] width 65 height 12
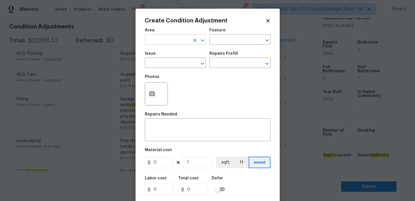
click at [170, 41] on input "text" at bounding box center [167, 40] width 45 height 9
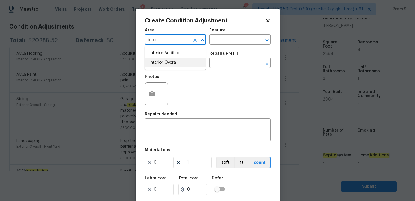
click at [171, 67] on li "Interior Overall" at bounding box center [175, 63] width 61 height 10
type input "Interior Overall"
click at [171, 67] on input "text" at bounding box center [167, 63] width 45 height 9
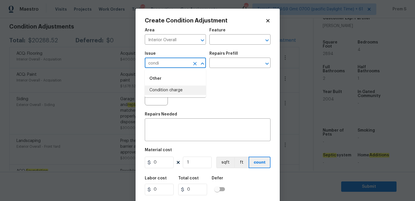
click at [188, 86] on li "Condition charge" at bounding box center [175, 91] width 61 height 10
type input "Condition charge"
click at [229, 66] on input "text" at bounding box center [231, 63] width 45 height 9
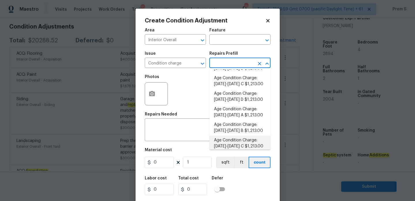
scroll to position [138, 0]
click at [242, 87] on li "Age Condition Charge: 1993-2008 B $1,213.00" at bounding box center [239, 82] width 61 height 16
type input "Home Readiness Packages"
type textarea "Age Condition Charge: 1993-2008 B"
type input "1213"
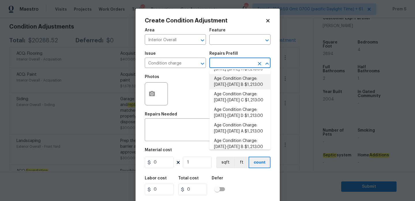
type input "1213"
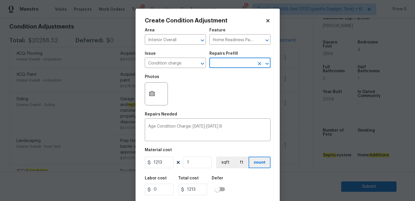
scroll to position [14, 0]
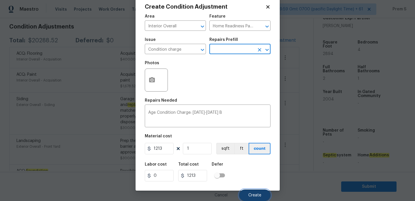
click at [254, 192] on button "Create" at bounding box center [254, 196] width 31 height 12
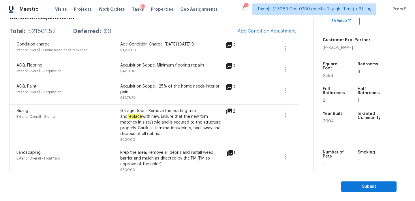
scroll to position [146, 0]
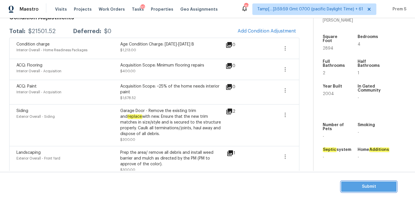
click at [362, 183] on button "Submit" at bounding box center [368, 187] width 55 height 11
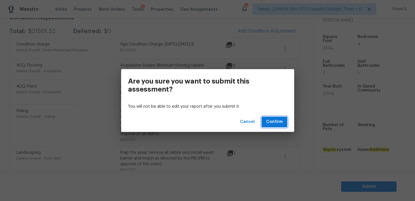
click at [273, 121] on span "Confirm" at bounding box center [274, 122] width 16 height 7
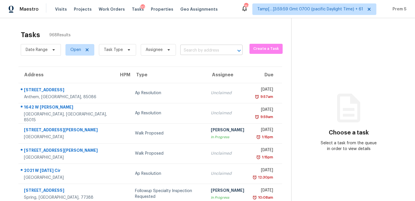
click at [210, 48] on input "text" at bounding box center [203, 50] width 46 height 9
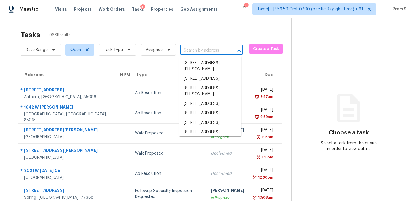
paste input "214 England Dr O Fallon, MO, 63366"
type input "214 England Dr O Fallon, MO, 63366"
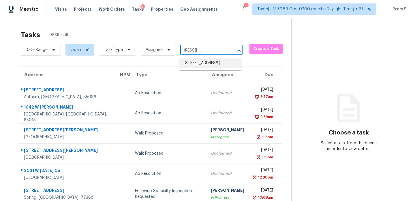
click at [206, 66] on li "214 England Dr, O Fallon, MO 63366" at bounding box center [210, 64] width 62 height 10
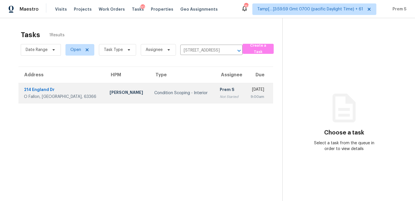
click at [215, 93] on td "Prem S Not Started" at bounding box center [229, 93] width 29 height 20
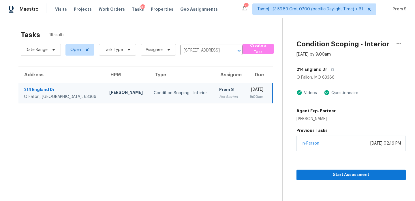
scroll to position [18, 0]
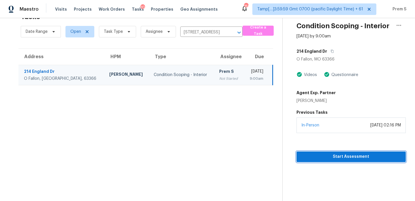
click at [334, 157] on span "Start Assessment" at bounding box center [351, 157] width 100 height 7
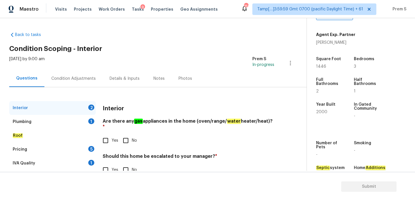
scroll to position [146, 0]
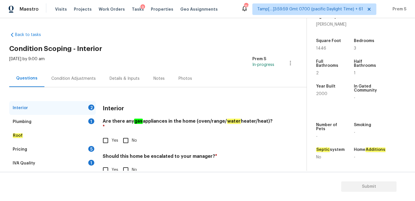
click at [105, 135] on input "Yes" at bounding box center [106, 141] width 12 height 12
checkbox input "true"
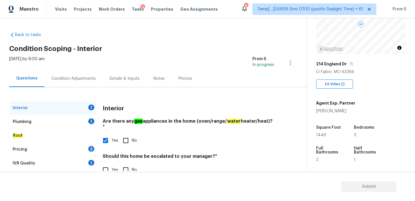
scroll to position [55, 0]
click at [130, 167] on input "No" at bounding box center [126, 170] width 12 height 12
checkbox input "true"
click at [107, 166] on input "Yes" at bounding box center [106, 171] width 12 height 12
checkbox input "true"
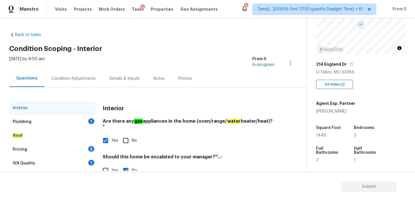
checkbox input "false"
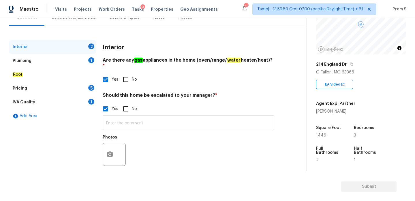
click at [146, 119] on input "text" at bounding box center [189, 124] width 172 height 14
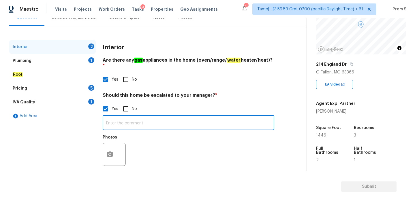
paste input "Multiple cracks in the foundation walls"
type input "Multiple cracks in the foundation walls"
click at [110, 151] on icon "button" at bounding box center [109, 154] width 7 height 7
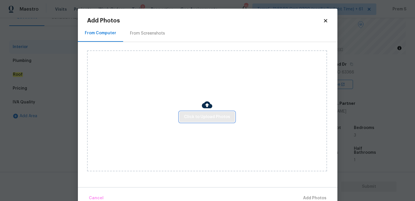
click at [198, 118] on span "Click to Upload Photos" at bounding box center [207, 117] width 46 height 7
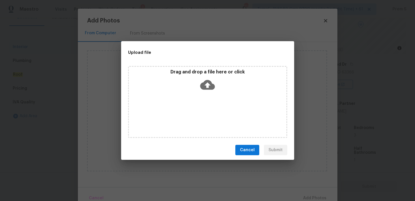
click at [201, 80] on icon at bounding box center [207, 85] width 15 height 15
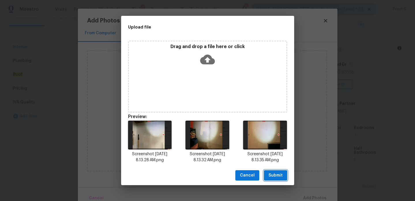
click at [277, 177] on span "Submit" at bounding box center [276, 175] width 14 height 7
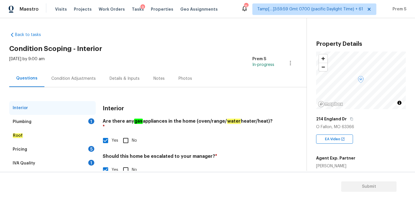
scroll to position [55, 0]
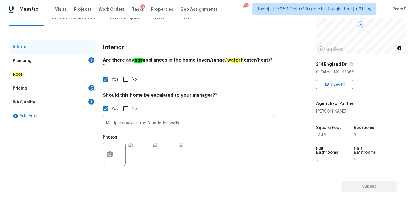
click at [75, 63] on div "Plumbing 1" at bounding box center [52, 61] width 87 height 14
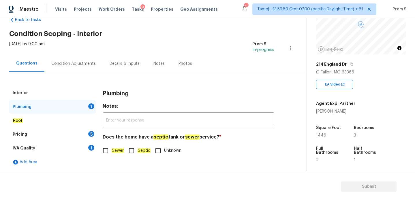
click at [111, 154] on input "Sewer" at bounding box center [106, 151] width 12 height 12
checkbox input "true"
click at [87, 134] on div "Pricing 5" at bounding box center [52, 135] width 87 height 14
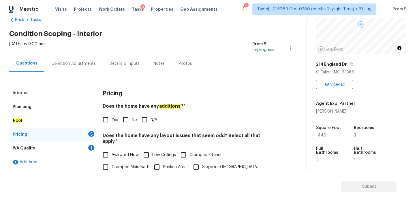
click at [125, 120] on input "No" at bounding box center [126, 120] width 12 height 12
checkbox input "true"
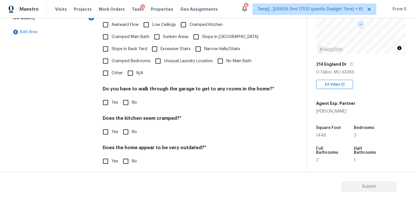
scroll to position [145, 0]
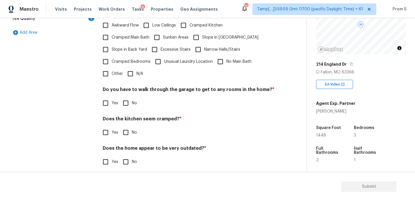
click at [131, 72] on input "N/A" at bounding box center [130, 74] width 12 height 12
checkbox input "true"
click at [127, 102] on input "No" at bounding box center [126, 103] width 12 height 12
checkbox input "true"
click at [130, 127] on input "No" at bounding box center [126, 133] width 12 height 12
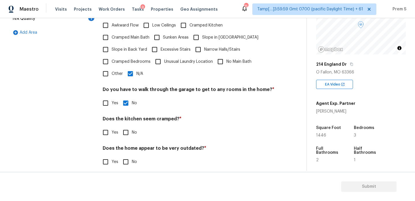
checkbox input "true"
click at [126, 158] on input "No" at bounding box center [126, 162] width 12 height 12
checkbox input "true"
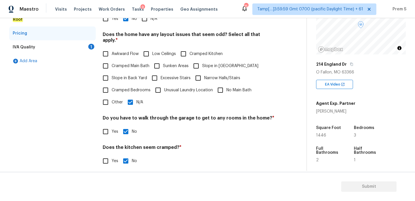
scroll to position [112, 0]
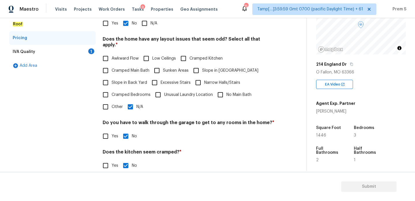
click at [86, 50] on div "IVA Quality 1" at bounding box center [52, 52] width 87 height 14
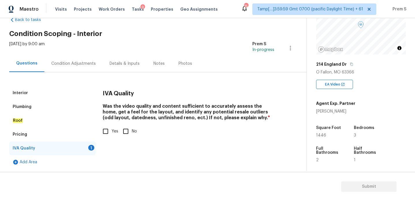
click at [111, 134] on input "Yes" at bounding box center [106, 132] width 12 height 12
checkbox input "true"
click at [79, 65] on div "Condition Adjustments" at bounding box center [73, 64] width 44 height 6
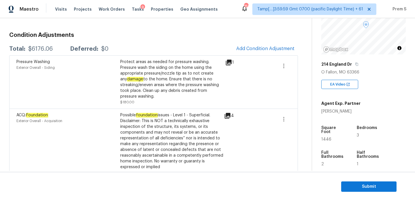
scroll to position [59, 0]
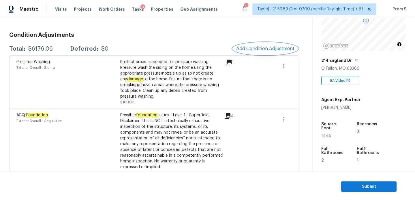
click at [261, 53] on button "Add Condition Adjustment" at bounding box center [265, 49] width 65 height 12
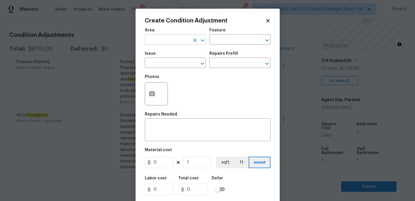
click at [170, 42] on input "text" at bounding box center [167, 40] width 45 height 9
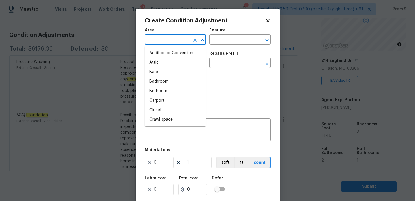
type input "i"
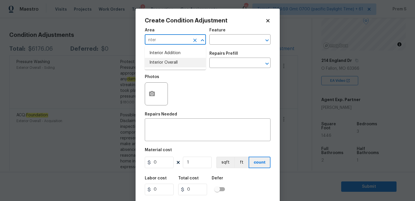
click at [167, 62] on li "Interior Overall" at bounding box center [175, 63] width 61 height 10
type input "Interior Overall"
click at [167, 62] on input "text" at bounding box center [167, 63] width 45 height 9
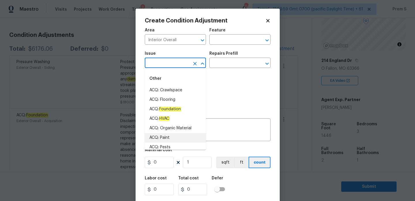
click at [164, 139] on li "ACQ: Paint" at bounding box center [175, 138] width 61 height 10
type input "ACQ: Paint"
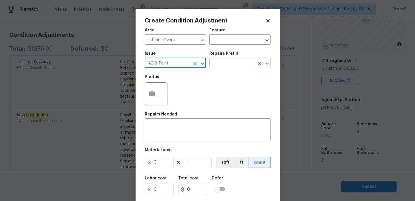
click at [234, 60] on input "text" at bounding box center [231, 63] width 45 height 9
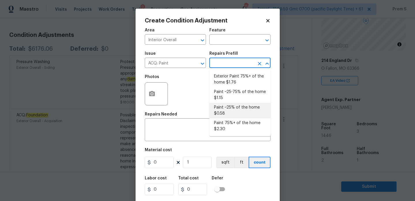
click at [231, 110] on li "Paint ~25% of the home $0.58" at bounding box center [239, 111] width 61 height 16
type input "Acquisition"
type textarea "Acquisition Scope: ~25% of the home needs interior paint"
type input "0.58"
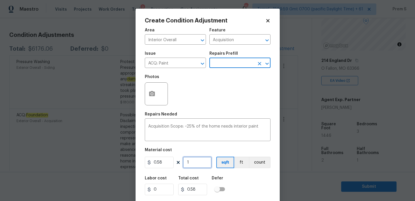
click at [198, 166] on input "1" at bounding box center [197, 163] width 29 height 12
type input "14"
type input "8.12"
type input "144"
type input "83.52"
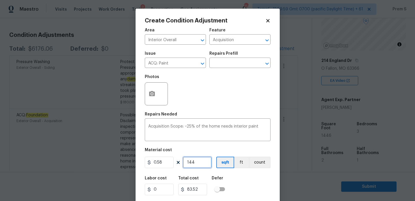
type input "1446"
type input "838.68"
type input "1446"
click at [240, 182] on div "Labor cost 0 Total cost 838.68 Defer" at bounding box center [208, 186] width 126 height 26
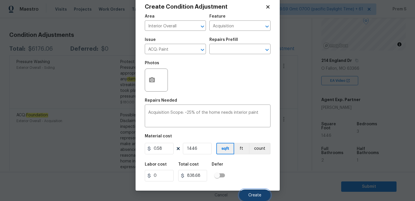
click at [250, 196] on span "Create" at bounding box center [254, 196] width 13 height 4
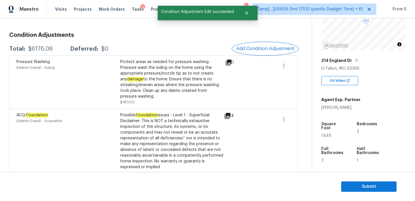
scroll to position [0, 0]
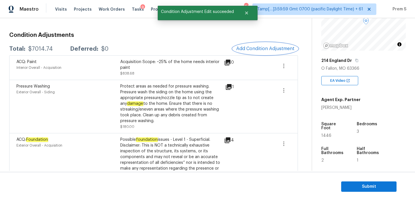
click at [262, 50] on span "Add Condition Adjustment" at bounding box center [265, 48] width 58 height 5
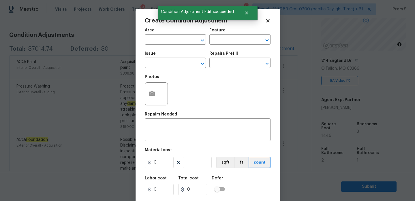
click at [167, 45] on span "Area ​" at bounding box center [175, 36] width 61 height 23
click at [171, 44] on input "text" at bounding box center [167, 40] width 45 height 9
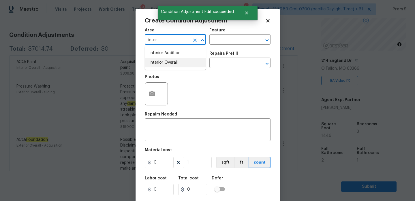
click at [184, 63] on li "Interior Overall" at bounding box center [175, 63] width 61 height 10
type input "Interior Overall"
click at [184, 63] on input "text" at bounding box center [167, 63] width 45 height 9
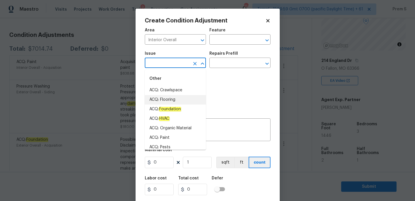
click at [183, 99] on li "ACQ: Flooring" at bounding box center [175, 100] width 61 height 10
type input "ACQ: Flooring"
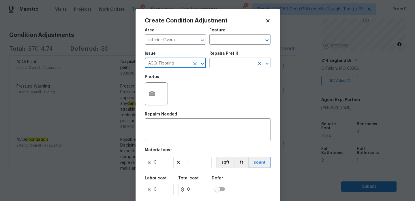
click at [237, 63] on input "text" at bounding box center [231, 63] width 45 height 9
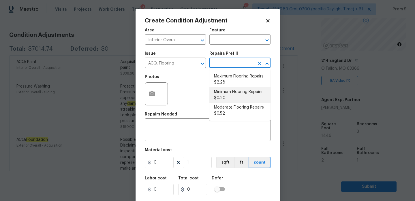
click at [231, 92] on li "Minimum Flooring Repairs $0.20" at bounding box center [239, 95] width 61 height 16
type input "Acquisition"
type textarea "Acquisition Scope: Minimum flooring repairs"
type input "0.2"
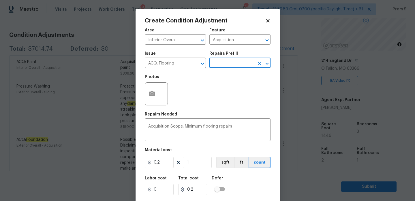
click at [233, 63] on input "text" at bounding box center [231, 63] width 45 height 9
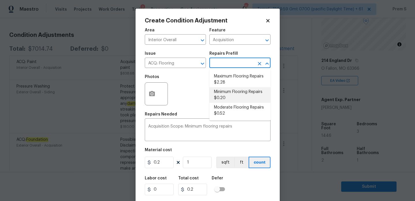
click at [232, 98] on li "Minimum Flooring Repairs $0.20" at bounding box center [239, 95] width 61 height 16
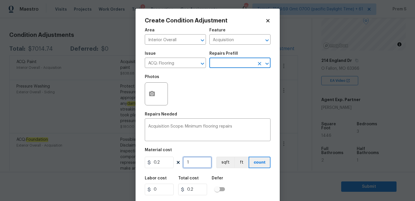
click at [199, 168] on input "1" at bounding box center [197, 163] width 29 height 12
type input "14"
type input "2.8"
type input "144"
type input "28.8"
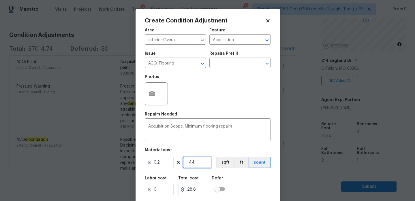
type input "1446"
type input "289.2"
type input "1446"
click at [252, 182] on div "Labor cost 0 Total cost 289.2 Defer" at bounding box center [208, 186] width 126 height 26
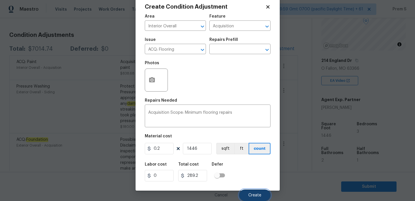
click at [258, 195] on span "Create" at bounding box center [254, 196] width 13 height 4
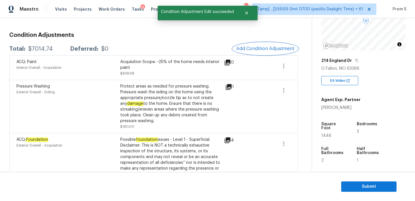
scroll to position [0, 0]
click at [270, 51] on span "Add Condition Adjustment" at bounding box center [265, 48] width 58 height 5
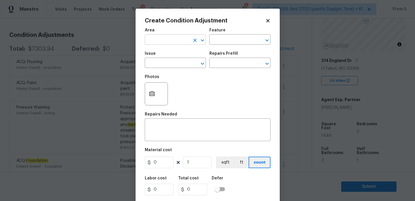
click at [163, 41] on input "text" at bounding box center [167, 40] width 45 height 9
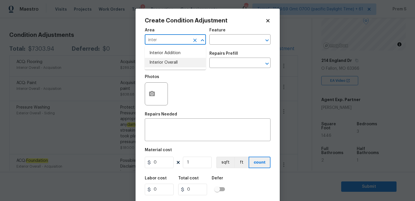
click at [172, 61] on li "Interior Overall" at bounding box center [175, 63] width 61 height 10
type input "Interior Overall"
click at [172, 61] on input "text" at bounding box center [167, 63] width 45 height 9
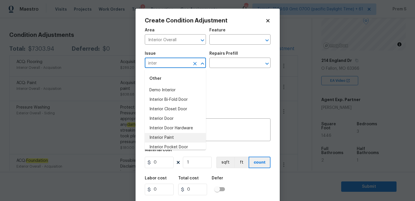
click at [170, 140] on li "Interior Paint" at bounding box center [175, 138] width 61 height 10
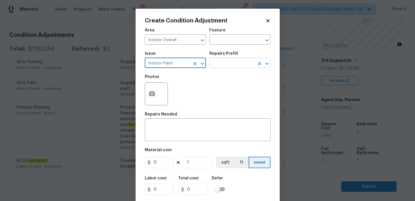
type input "Interior Paint"
click at [242, 63] on input "text" at bounding box center [231, 63] width 45 height 9
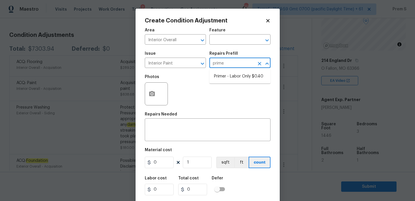
type input "primer"
click at [242, 75] on li "Primer - Labor Only $0.40" at bounding box center [239, 77] width 61 height 10
type input "Overall Paint"
type textarea "Interior primer - PRIMER PROVIDED BY OPENDOOR - All nails, screws, drywall anch…"
type input "0.4"
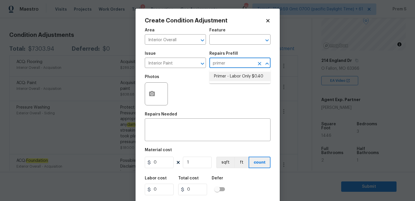
type input "0.4"
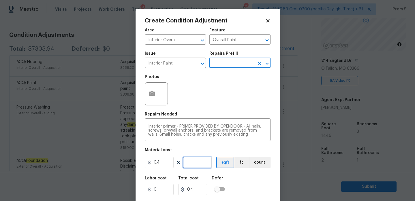
click at [190, 163] on input "1" at bounding box center [197, 163] width 29 height 12
type input "6"
type input "2.4"
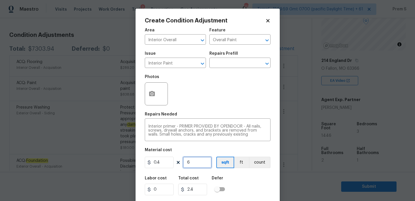
type input "60"
type input "24"
type input "600"
type input "240"
type input "600"
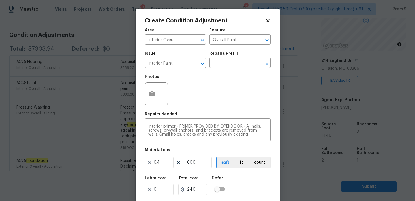
click at [259, 186] on div "Labor cost 0 Total cost 240 Defer" at bounding box center [208, 186] width 126 height 26
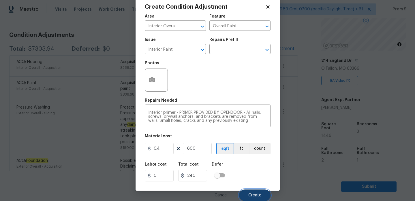
click at [260, 195] on span "Create" at bounding box center [254, 196] width 13 height 4
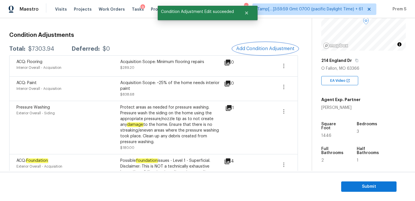
scroll to position [0, 0]
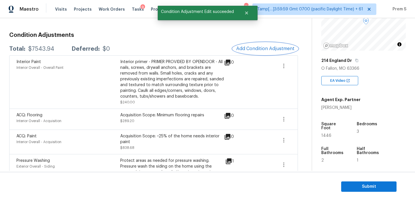
click at [259, 50] on span "Add Condition Adjustment" at bounding box center [265, 48] width 58 height 5
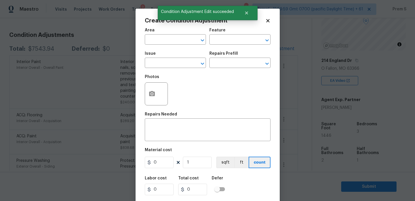
click at [325, 116] on body "Maestro Visits Projects Work Orders Tasks 9 Properties Geo Assignments 749 Tamp…" at bounding box center [207, 100] width 415 height 201
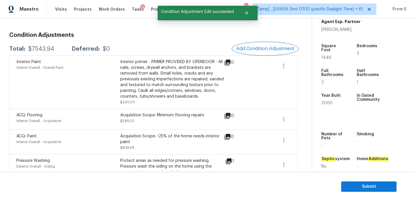
scroll to position [137, 0]
click at [263, 55] on span "Add Condition Adjustment" at bounding box center [265, 49] width 65 height 13
click at [265, 51] on span "Add Condition Adjustment" at bounding box center [265, 48] width 58 height 5
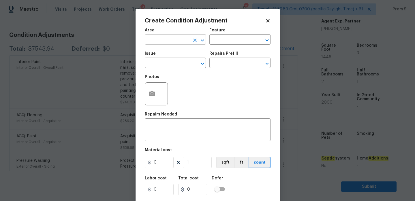
click at [175, 40] on input "text" at bounding box center [167, 40] width 45 height 9
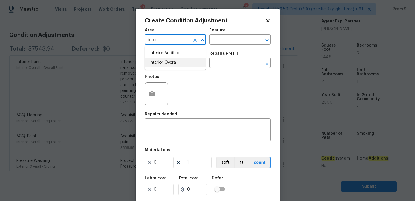
click at [182, 65] on li "Interior Overall" at bounding box center [175, 63] width 61 height 10
type input "Interior Overall"
click at [182, 65] on input "text" at bounding box center [167, 63] width 45 height 9
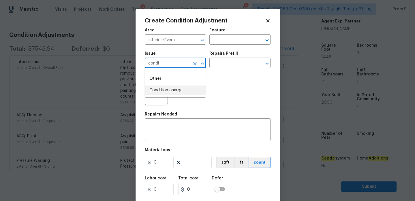
click at [190, 89] on li "Condition charge" at bounding box center [175, 91] width 61 height 10
type input "Condition charge"
click at [237, 61] on input "text" at bounding box center [231, 63] width 45 height 9
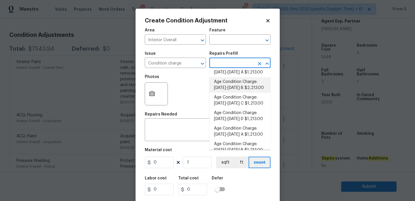
scroll to position [85, 0]
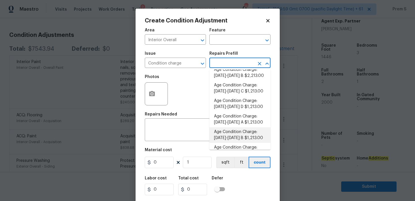
click at [238, 136] on li "Age Condition Charge: 1993-2008 B $1,213.00" at bounding box center [239, 136] width 61 height 16
type input "Home Readiness Packages"
type textarea "Age Condition Charge: 1993-2008 B"
type input "1213"
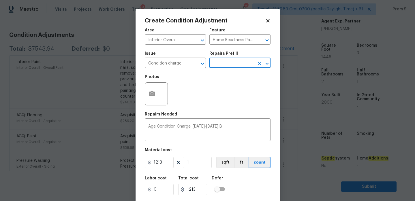
scroll to position [14, 0]
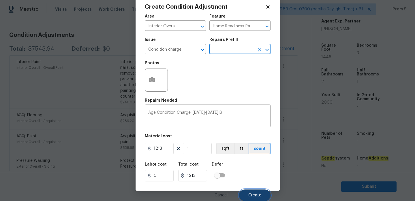
click at [259, 196] on span "Create" at bounding box center [254, 196] width 13 height 4
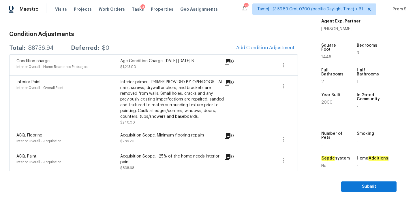
scroll to position [87, 0]
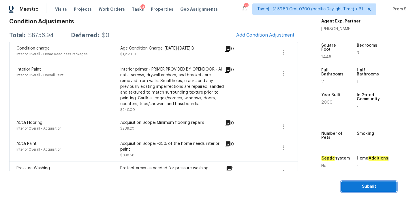
click at [351, 182] on button "Submit" at bounding box center [368, 187] width 55 height 11
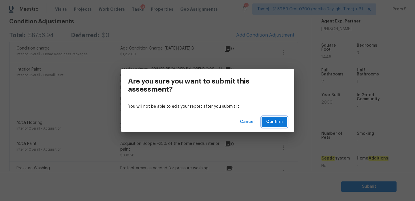
click at [272, 123] on span "Confirm" at bounding box center [274, 122] width 16 height 7
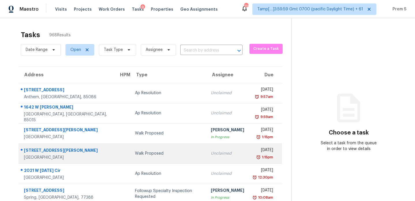
click at [254, 147] on div "Thu, May 12th 2022" at bounding box center [264, 150] width 20 height 7
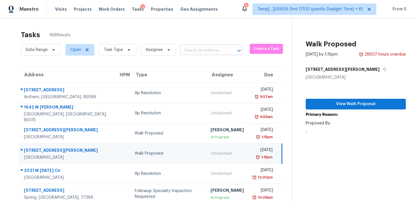
click at [208, 50] on input "text" at bounding box center [203, 50] width 46 height 9
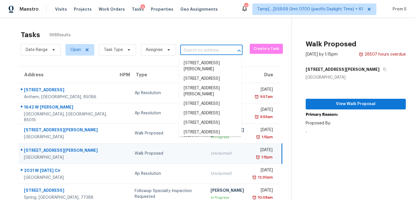
paste input "[STREET_ADDRESS][PERSON_NAME]"
type input "[STREET_ADDRESS][PERSON_NAME]"
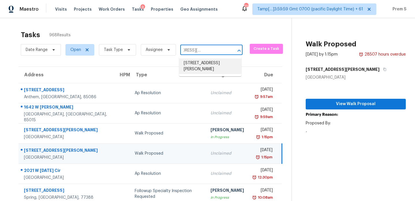
click at [201, 63] on li "[STREET_ADDRESS][PERSON_NAME]" at bounding box center [210, 67] width 62 height 16
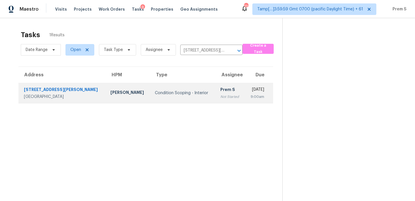
click at [216, 101] on td "Prem S Not Started" at bounding box center [230, 93] width 29 height 20
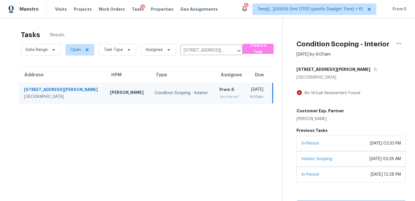
scroll to position [18, 0]
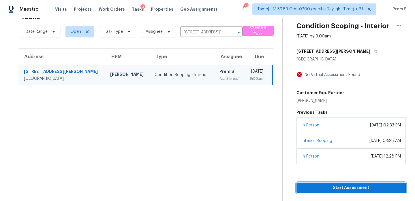
click at [324, 188] on span "Start Assessment" at bounding box center [351, 188] width 100 height 7
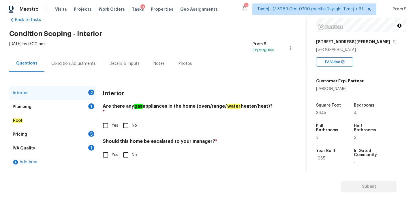
scroll to position [84, 0]
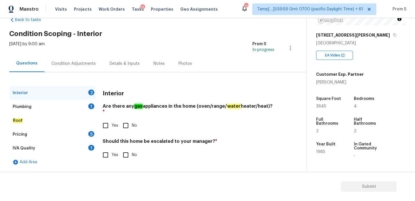
click at [108, 120] on input "Yes" at bounding box center [106, 126] width 12 height 12
checkbox input "true"
click at [135, 152] on span "No" at bounding box center [134, 155] width 5 height 6
click at [132, 151] on input "No" at bounding box center [126, 155] width 12 height 12
checkbox input "true"
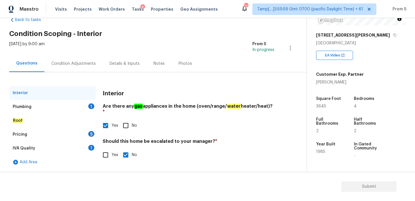
click at [89, 105] on div "1" at bounding box center [91, 107] width 6 height 6
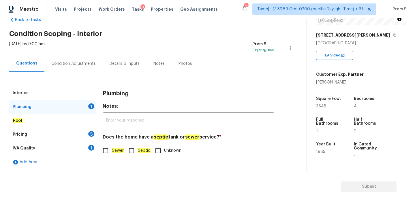
click at [111, 150] on input "Sewer" at bounding box center [106, 151] width 12 height 12
checkbox input "true"
click at [93, 135] on div "5" at bounding box center [91, 134] width 6 height 6
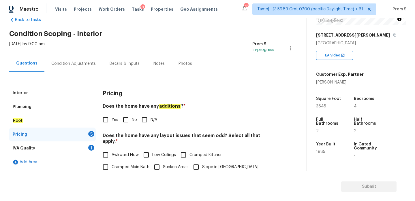
click at [113, 124] on label "Yes" at bounding box center [109, 120] width 19 height 12
click at [112, 124] on input "Yes" at bounding box center [106, 120] width 12 height 12
checkbox input "true"
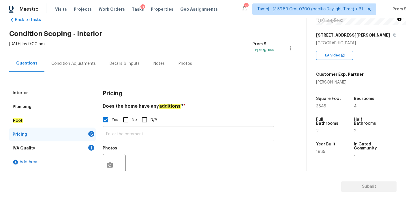
click at [122, 133] on input "text" at bounding box center [189, 135] width 172 height 14
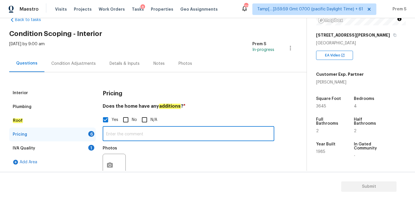
paste input "Enclosed/Covered Patio"
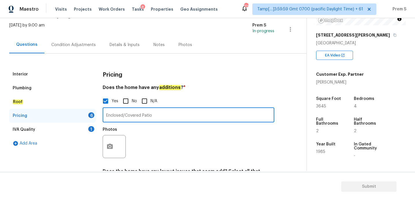
scroll to position [69, 0]
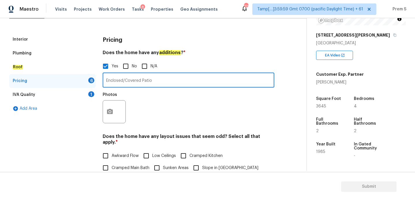
type input "Enclosed/Covered Patio"
click at [113, 111] on icon "button" at bounding box center [110, 111] width 6 height 5
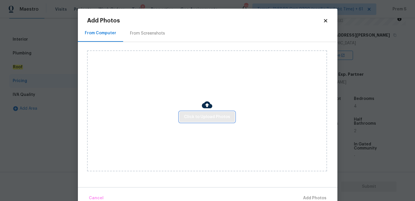
click at [207, 118] on span "Click to Upload Photos" at bounding box center [207, 117] width 46 height 7
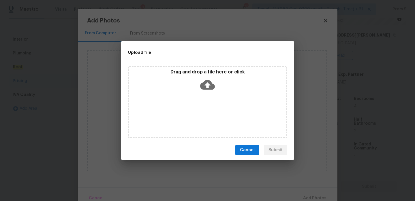
click at [209, 89] on icon at bounding box center [207, 85] width 15 height 10
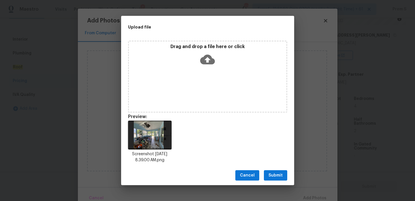
click at [280, 175] on span "Submit" at bounding box center [276, 175] width 14 height 7
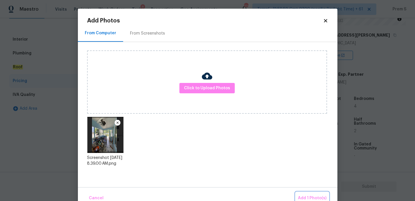
click at [299, 195] on span "Add 1 Photo(s)" at bounding box center [312, 198] width 29 height 7
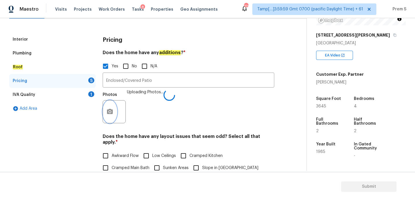
scroll to position [151, 0]
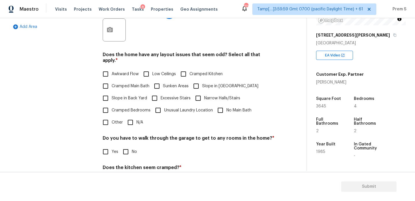
click at [128, 120] on input "N/A" at bounding box center [130, 123] width 12 height 12
checkbox input "true"
click at [121, 147] on input "No" at bounding box center [126, 153] width 12 height 12
checkbox input "true"
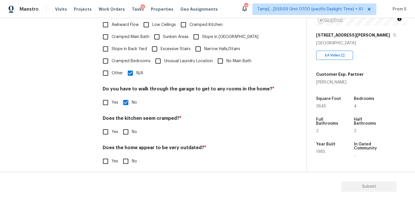
scroll to position [199, 0]
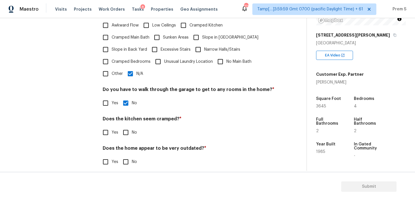
click at [128, 127] on input "No" at bounding box center [126, 133] width 12 height 12
checkbox input "true"
click at [127, 162] on input "No" at bounding box center [126, 163] width 12 height 12
checkbox input "true"
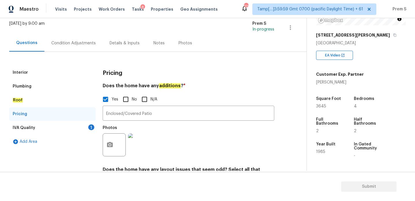
click at [63, 73] on div "Interior" at bounding box center [52, 73] width 87 height 14
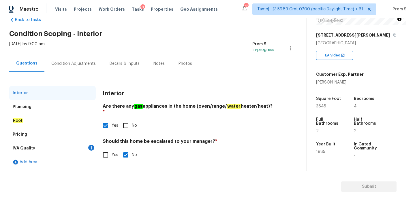
click at [110, 149] on input "Yes" at bounding box center [106, 155] width 12 height 12
checkbox input "true"
checkbox input "false"
click at [136, 163] on input "text" at bounding box center [189, 170] width 172 height 14
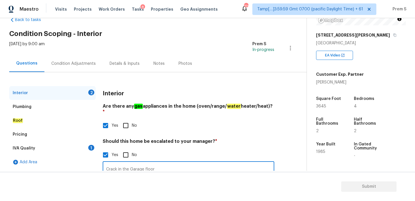
scroll to position [63, 0]
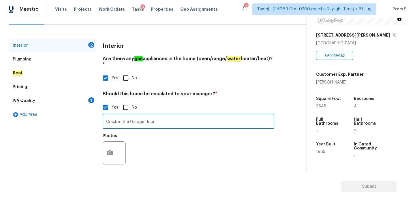
type input "Crack in the Garage floor"
click at [108, 151] on button "button" at bounding box center [110, 153] width 14 height 23
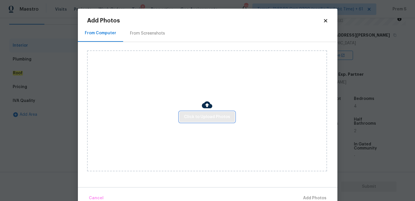
click at [214, 121] on button "Click to Upload Photos" at bounding box center [206, 117] width 55 height 11
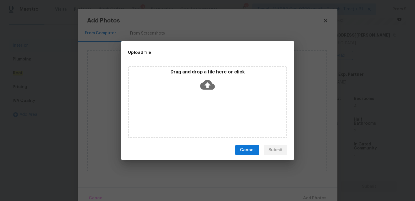
click at [213, 85] on icon at bounding box center [207, 85] width 15 height 10
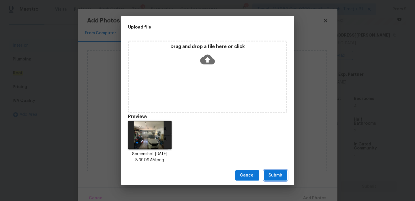
click at [274, 175] on span "Submit" at bounding box center [276, 175] width 14 height 7
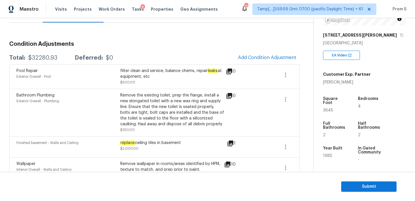
scroll to position [63, 0]
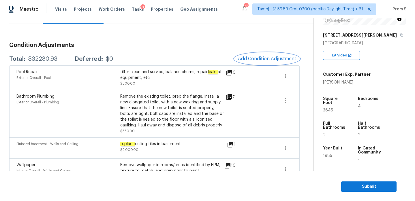
click at [256, 55] on button "Add Condition Adjustment" at bounding box center [267, 59] width 65 height 12
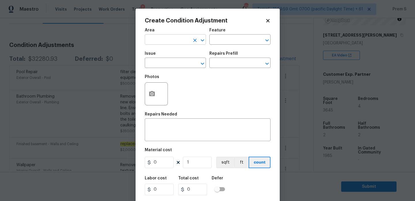
click at [181, 41] on input "text" at bounding box center [167, 40] width 45 height 9
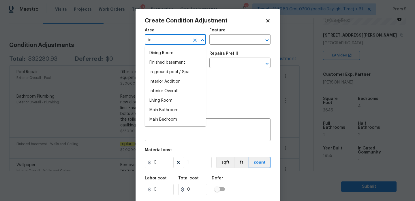
type input "int"
click at [172, 109] on li "Interior Overall" at bounding box center [175, 111] width 61 height 10
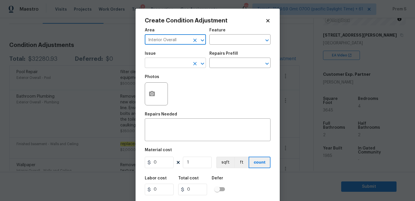
type input "Interior Overall"
click at [182, 65] on input "text" at bounding box center [167, 63] width 45 height 9
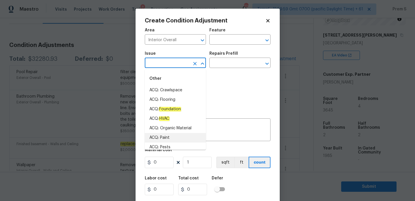
click at [173, 136] on li "ACQ: Paint" at bounding box center [175, 138] width 61 height 10
type input "ACQ: Paint"
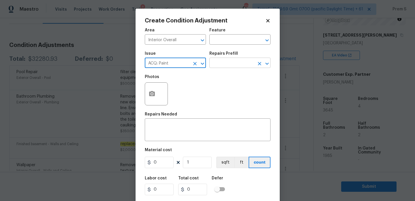
click at [230, 60] on input "text" at bounding box center [231, 63] width 45 height 9
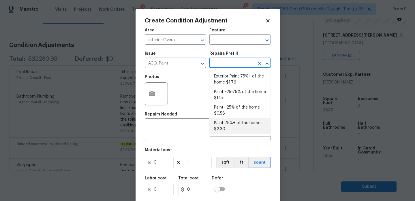
click at [229, 129] on li "Paint 75%+ of the home $2.30" at bounding box center [239, 127] width 61 height 16
type input "Acquisition"
type textarea "Acquisition Scope: 75%+ of the home will likely require interior paint"
type input "2.3"
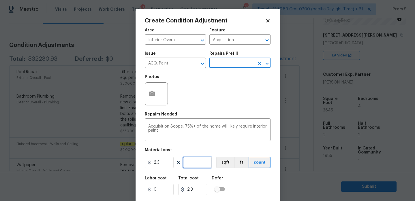
click at [195, 163] on input "1" at bounding box center [197, 163] width 29 height 12
type input "3"
type input "6.9"
type input "36"
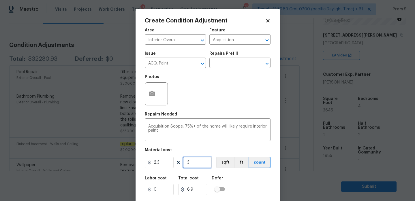
type input "82.8"
type input "364"
type input "837.2"
type input "3645"
type input "8383.5"
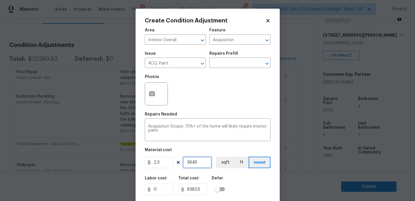
type input "3645"
click at [242, 187] on div "Labor cost 0 Total cost 8383.5 Defer" at bounding box center [208, 186] width 126 height 26
click at [149, 95] on icon "button" at bounding box center [152, 93] width 6 height 5
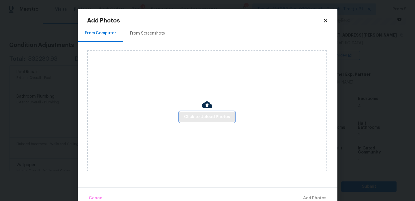
click at [213, 119] on span "Click to Upload Photos" at bounding box center [207, 117] width 46 height 7
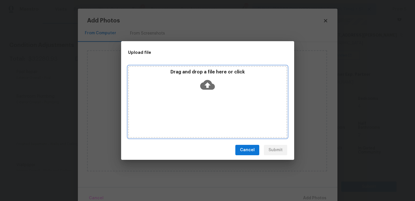
click at [208, 86] on icon at bounding box center [207, 85] width 15 height 15
